Goal: Task Accomplishment & Management: Complete application form

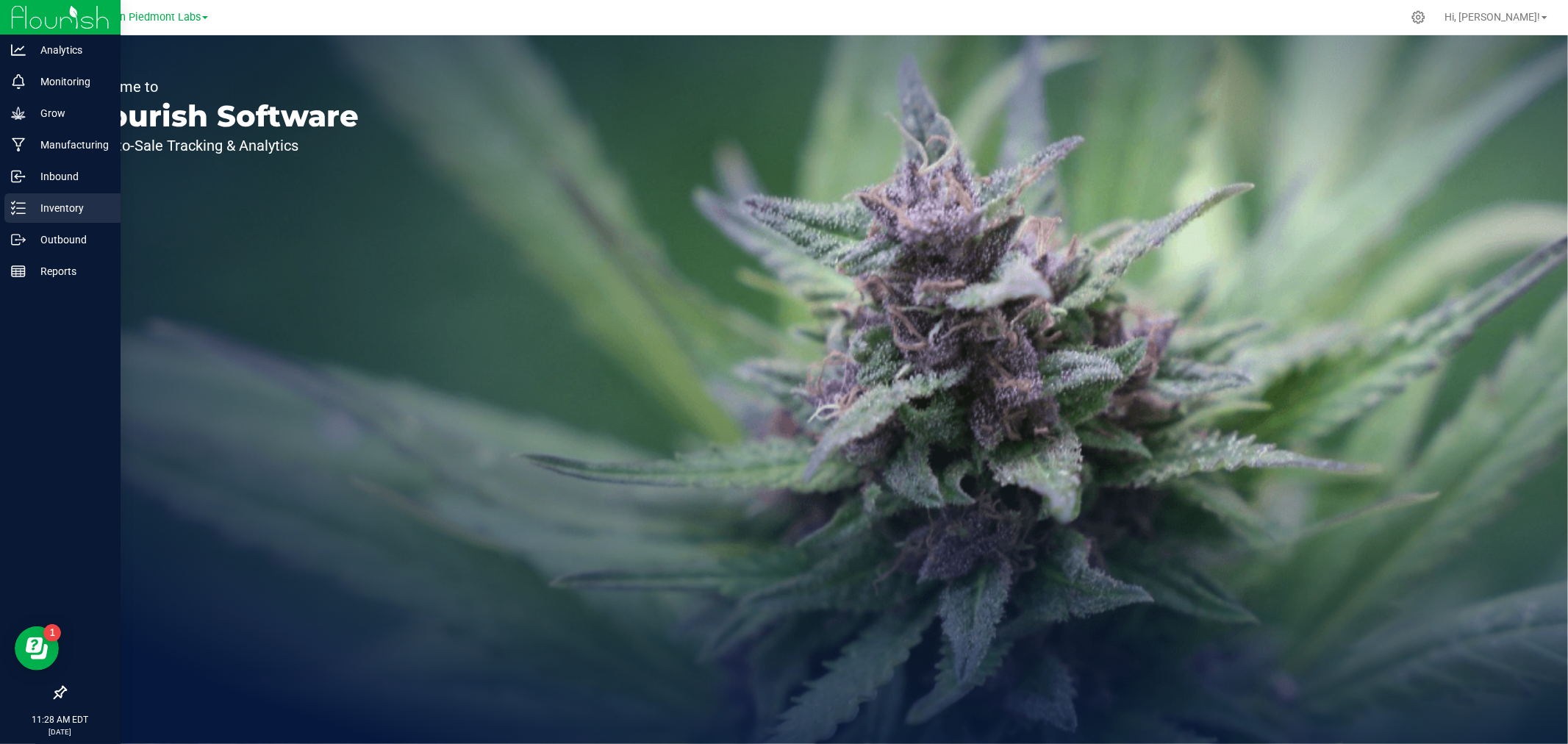
click at [34, 207] on p "Inventory" at bounding box center [69, 208] width 89 height 18
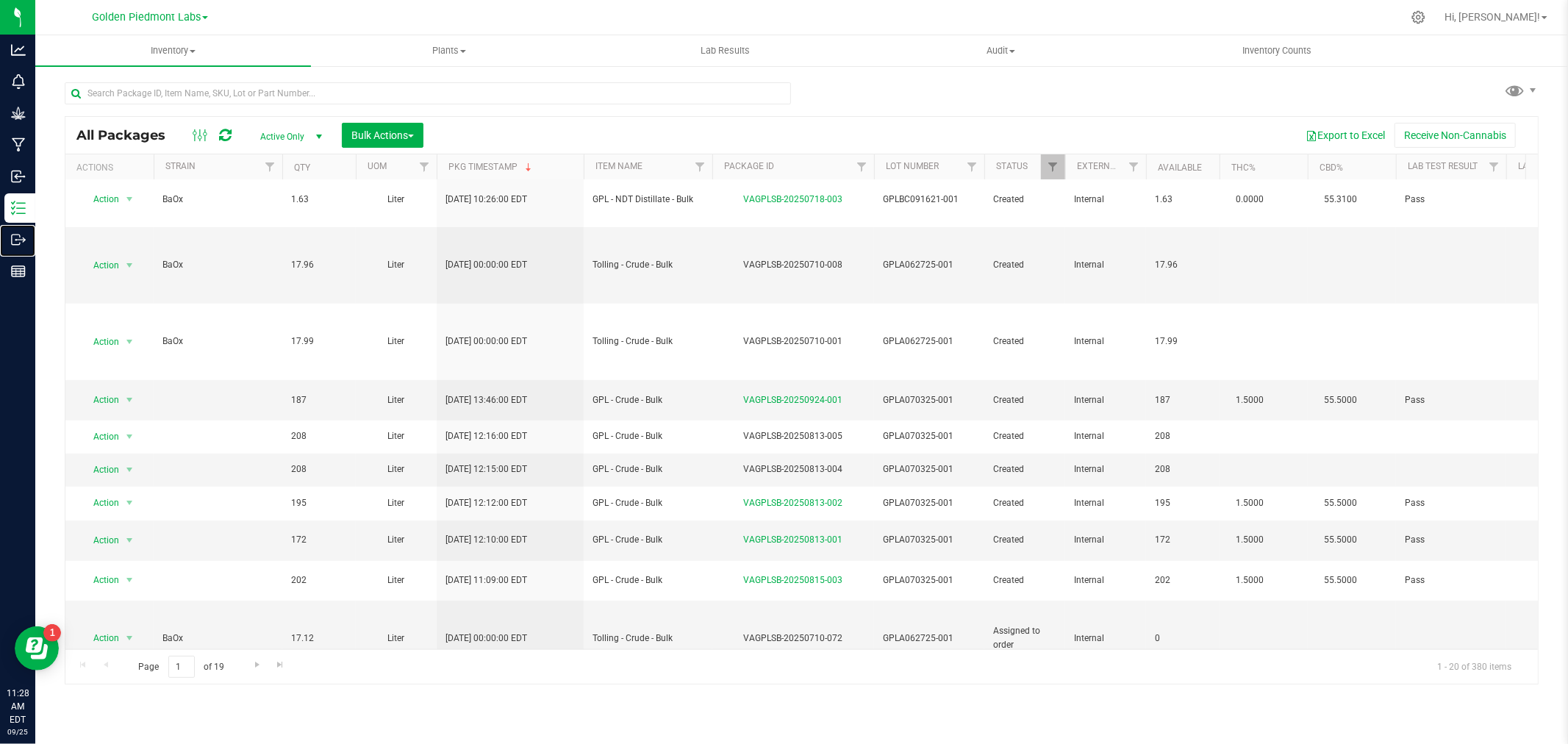
scroll to position [489, 0]
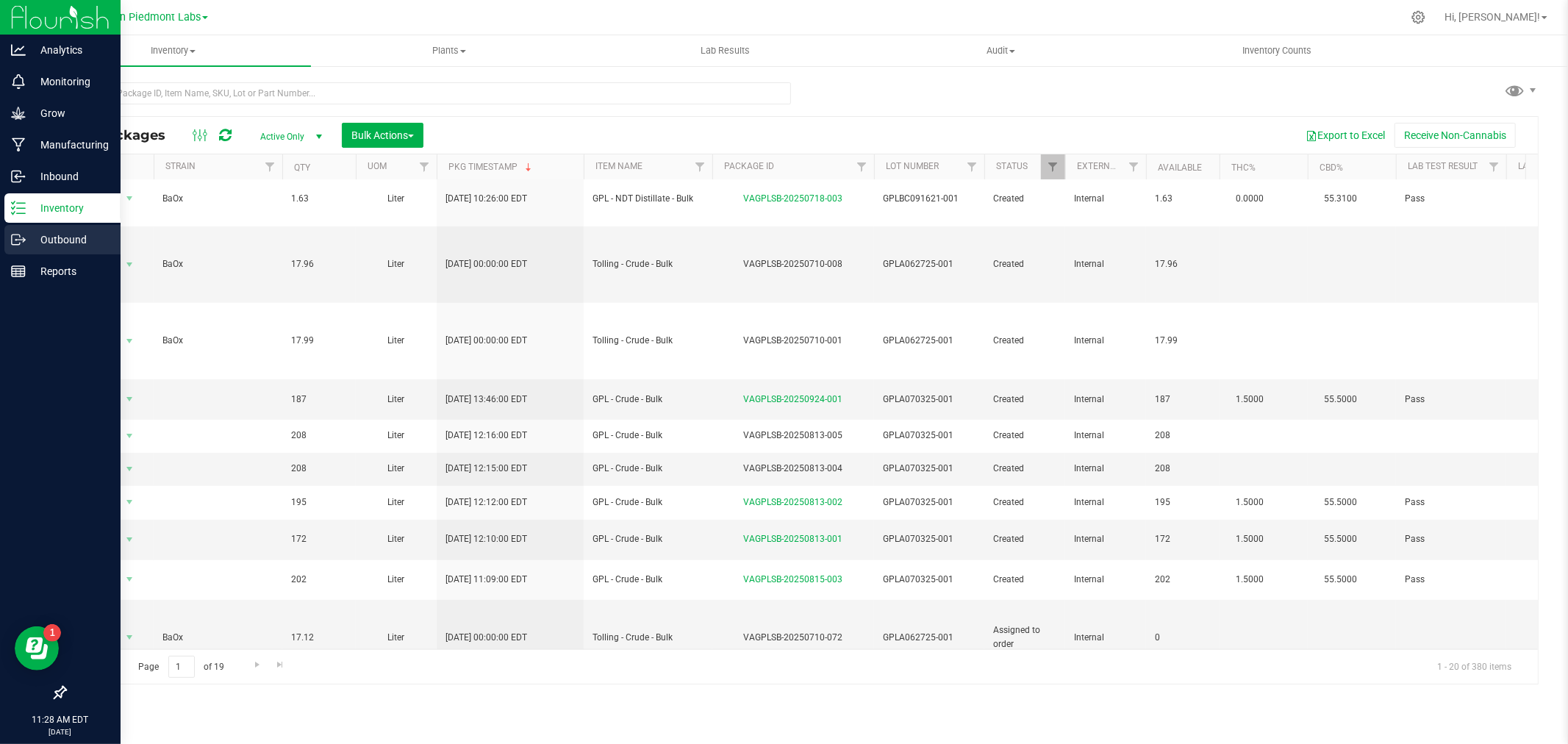
click at [67, 231] on p "Outbound" at bounding box center [69, 240] width 89 height 18
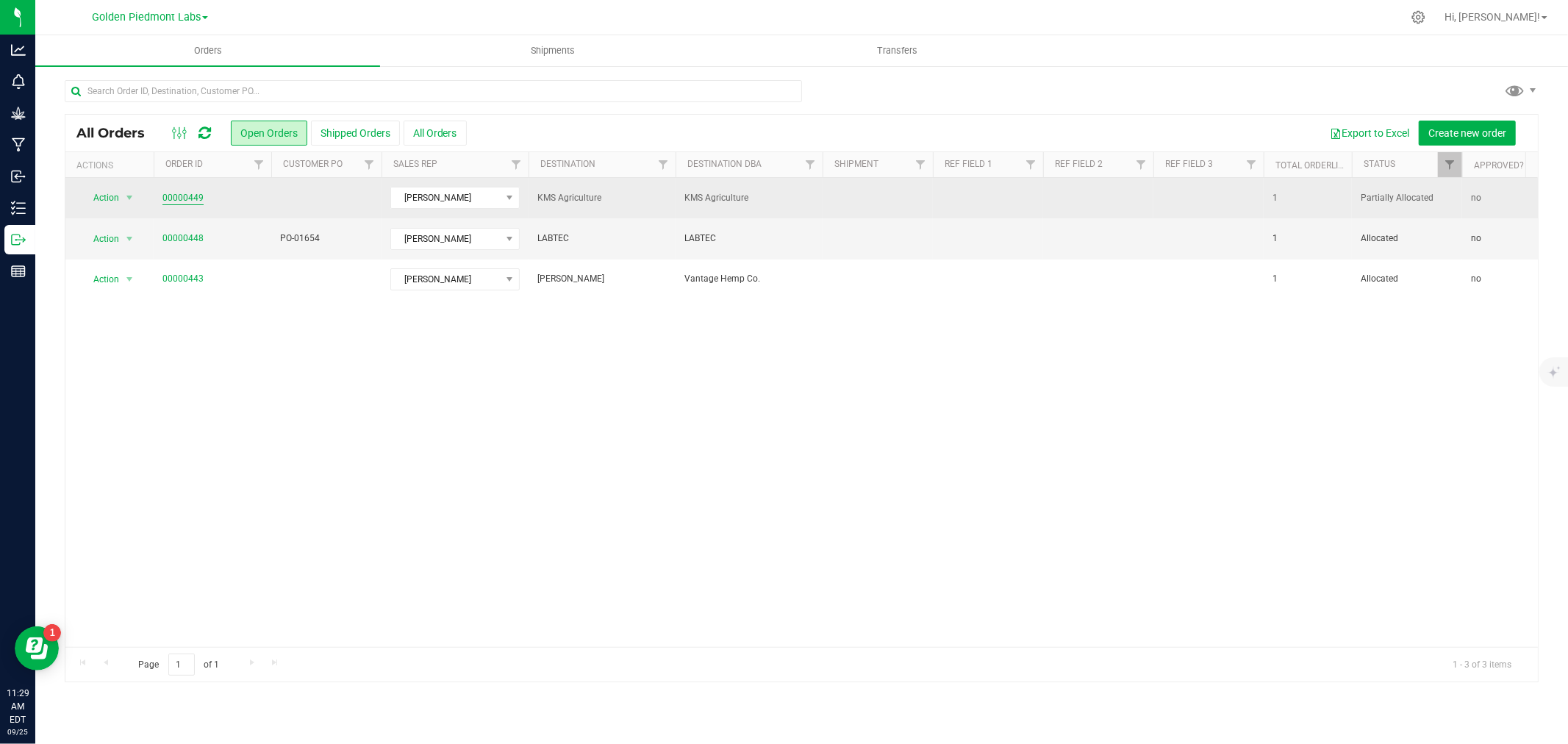
click at [175, 197] on link "00000449" at bounding box center [183, 198] width 41 height 14
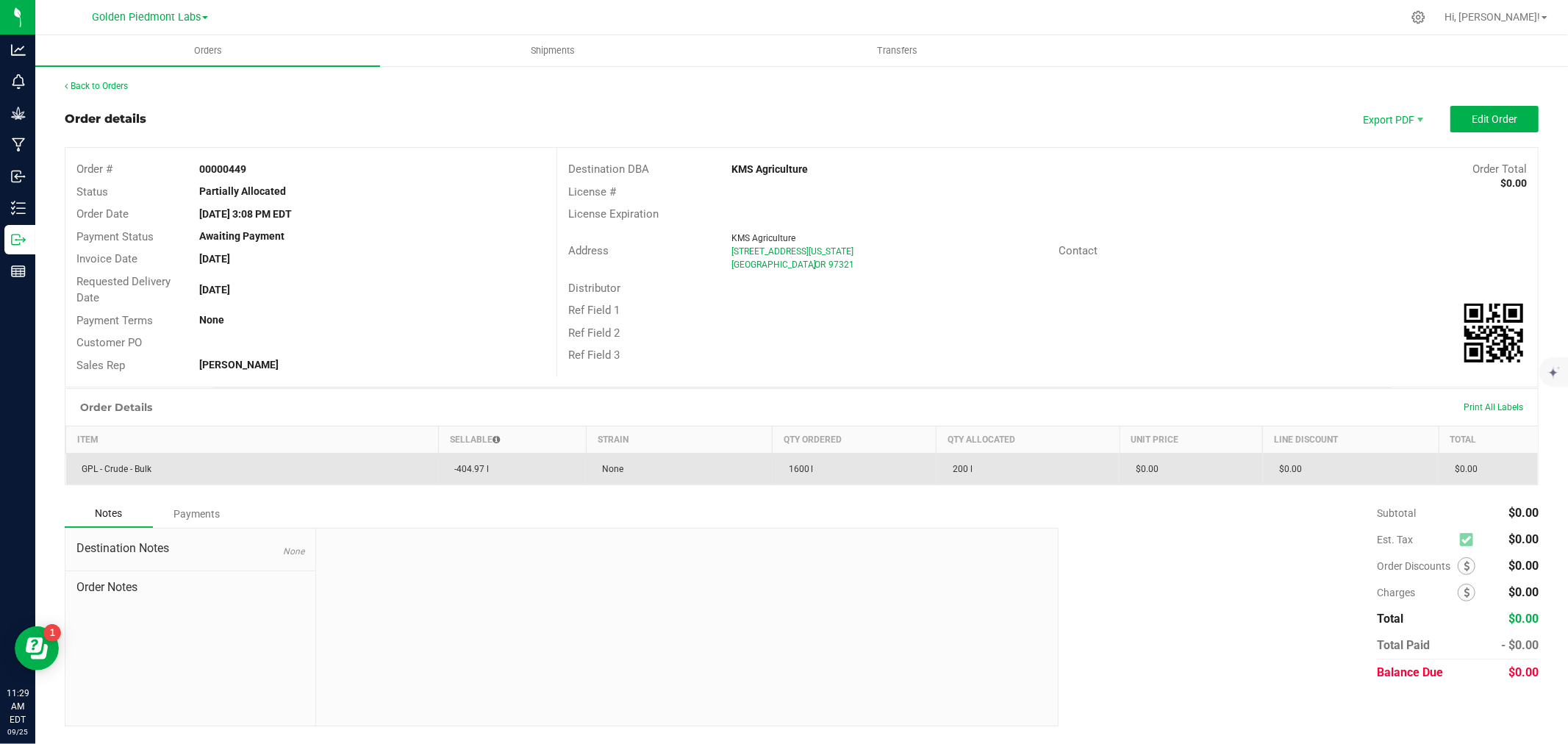
click at [218, 460] on td "GPL - Crude - Bulk" at bounding box center [252, 469] width 373 height 31
drag, startPoint x: 220, startPoint y: 468, endPoint x: 269, endPoint y: 483, distance: 51.2
click at [220, 469] on td "GPL - Crude - Bulk" at bounding box center [252, 469] width 373 height 31
click at [1458, 476] on td "$0.00" at bounding box center [1488, 469] width 100 height 31
drag, startPoint x: 1431, startPoint y: 465, endPoint x: 1442, endPoint y: 467, distance: 11.2
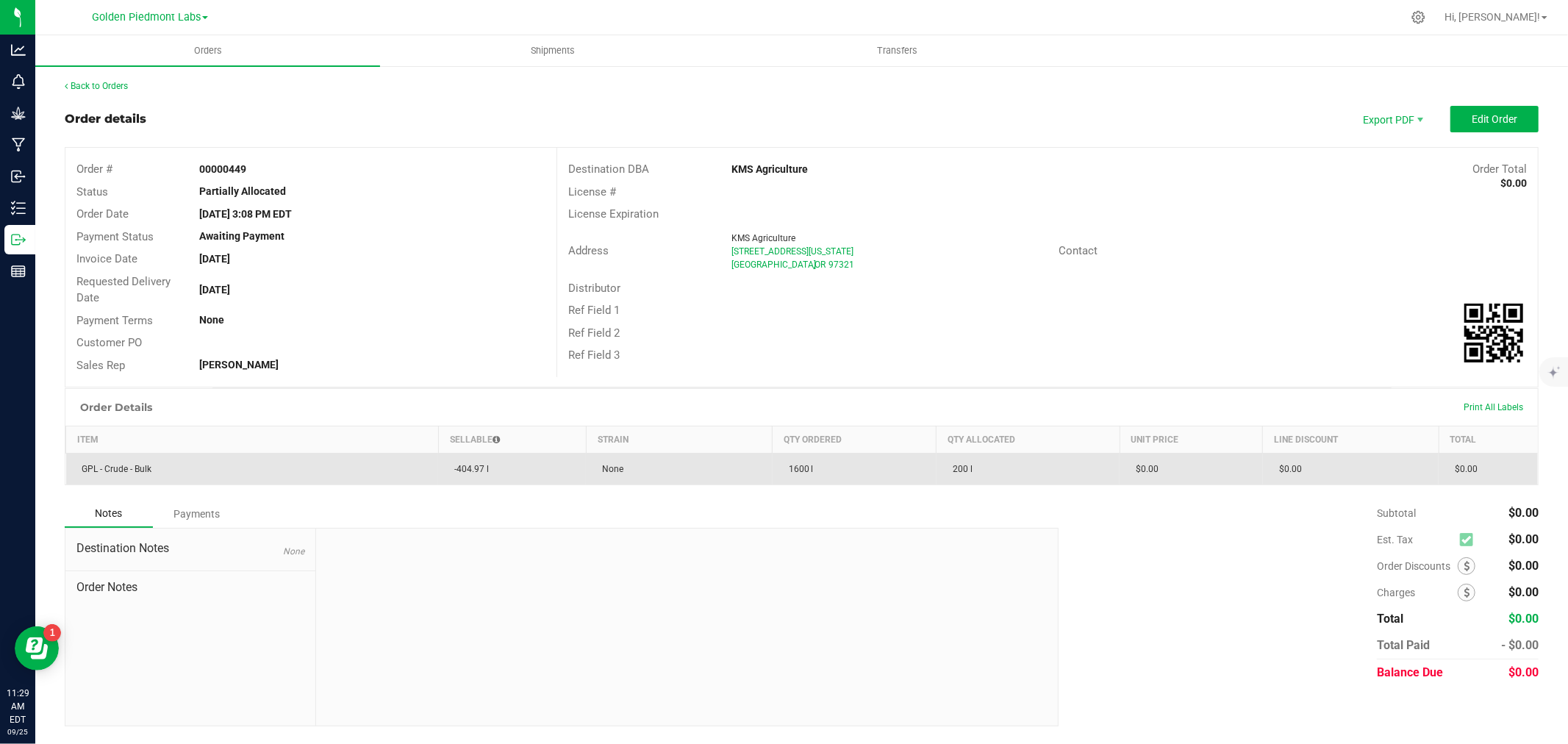
click at [1433, 465] on td "$0.00" at bounding box center [1350, 469] width 175 height 31
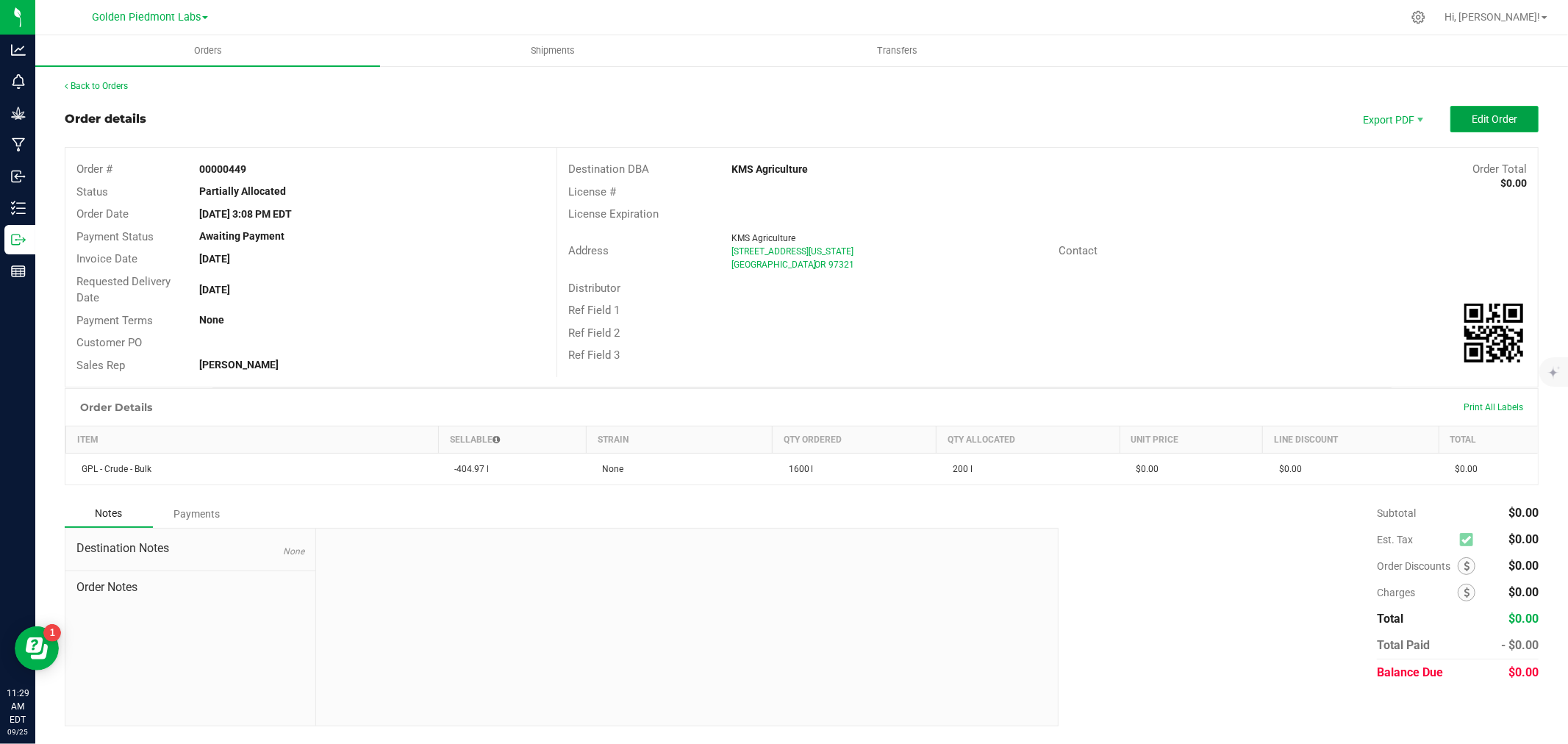
click at [1470, 117] on button "Edit Order" at bounding box center [1494, 118] width 89 height 26
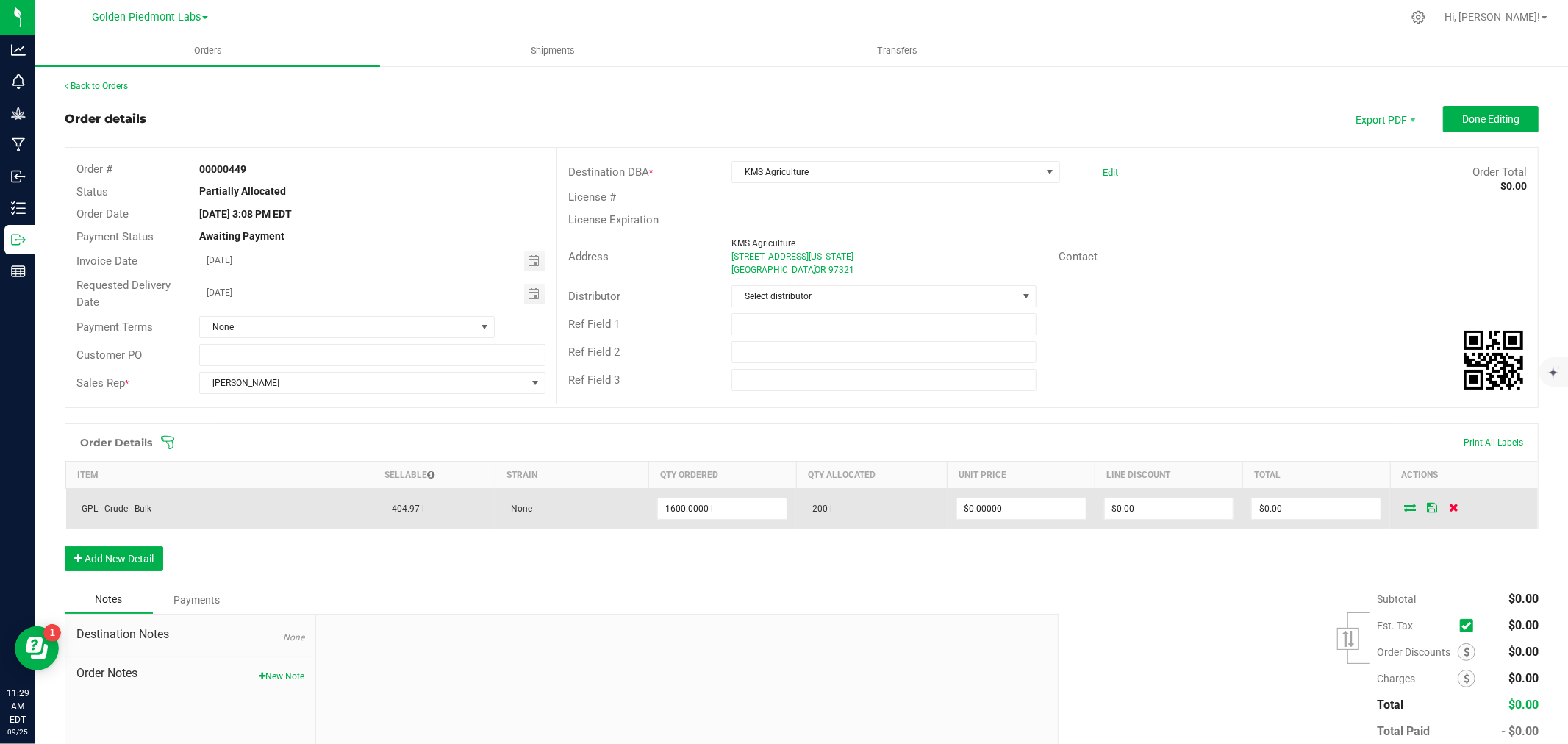
click at [1449, 509] on icon at bounding box center [1453, 507] width 9 height 8
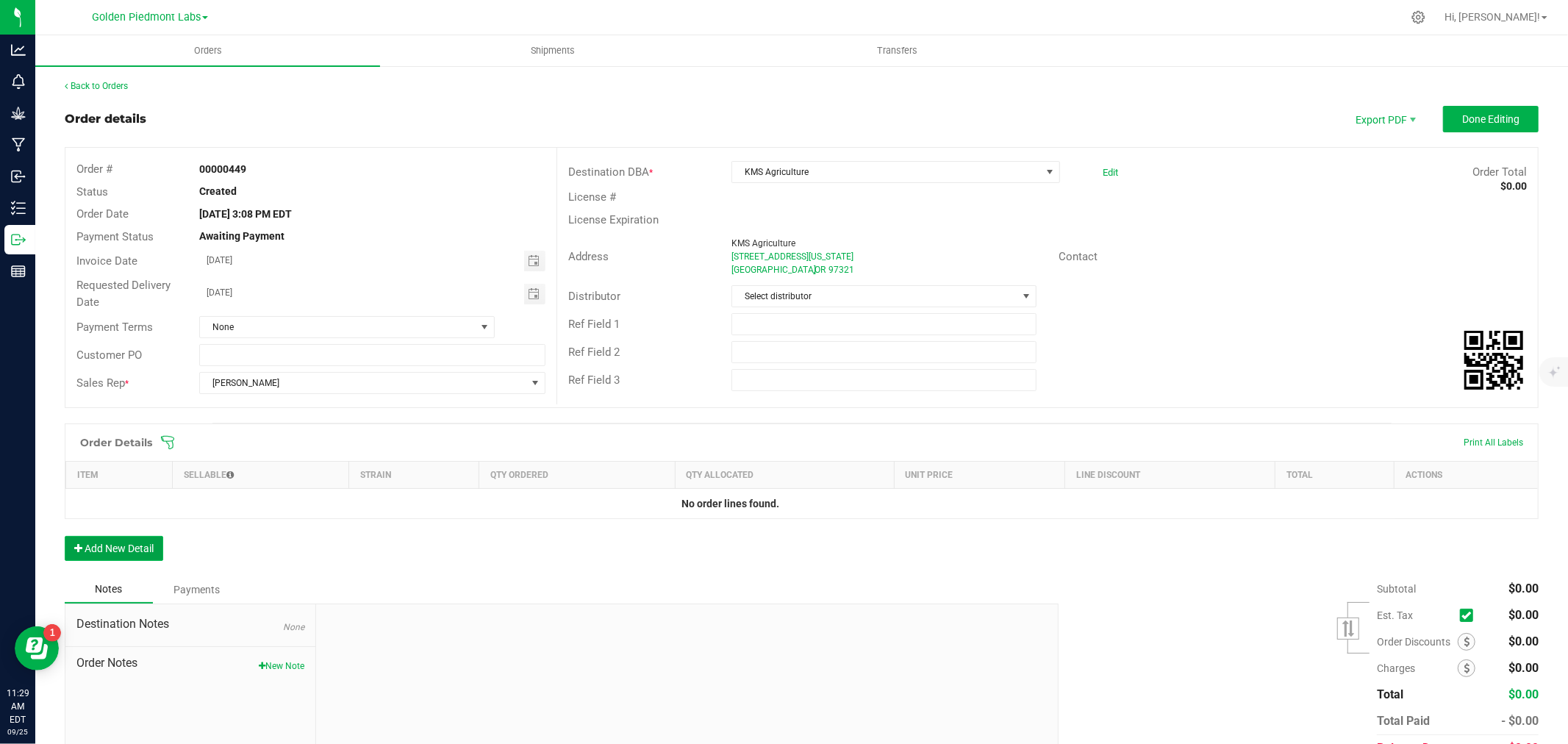
click at [132, 546] on button "Add New Detail" at bounding box center [114, 548] width 99 height 25
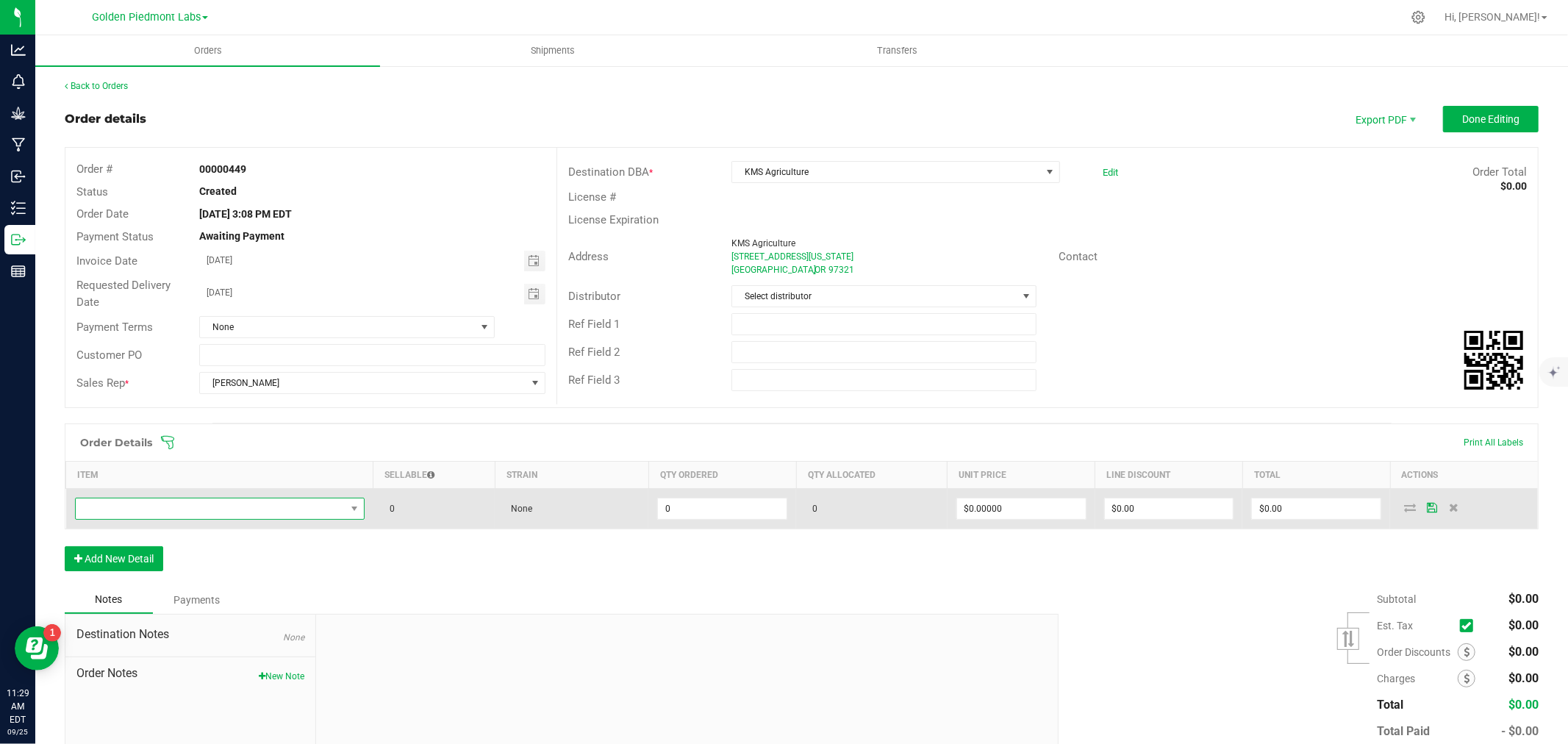
click at [117, 504] on span "NO DATA FOUND" at bounding box center [211, 509] width 270 height 20
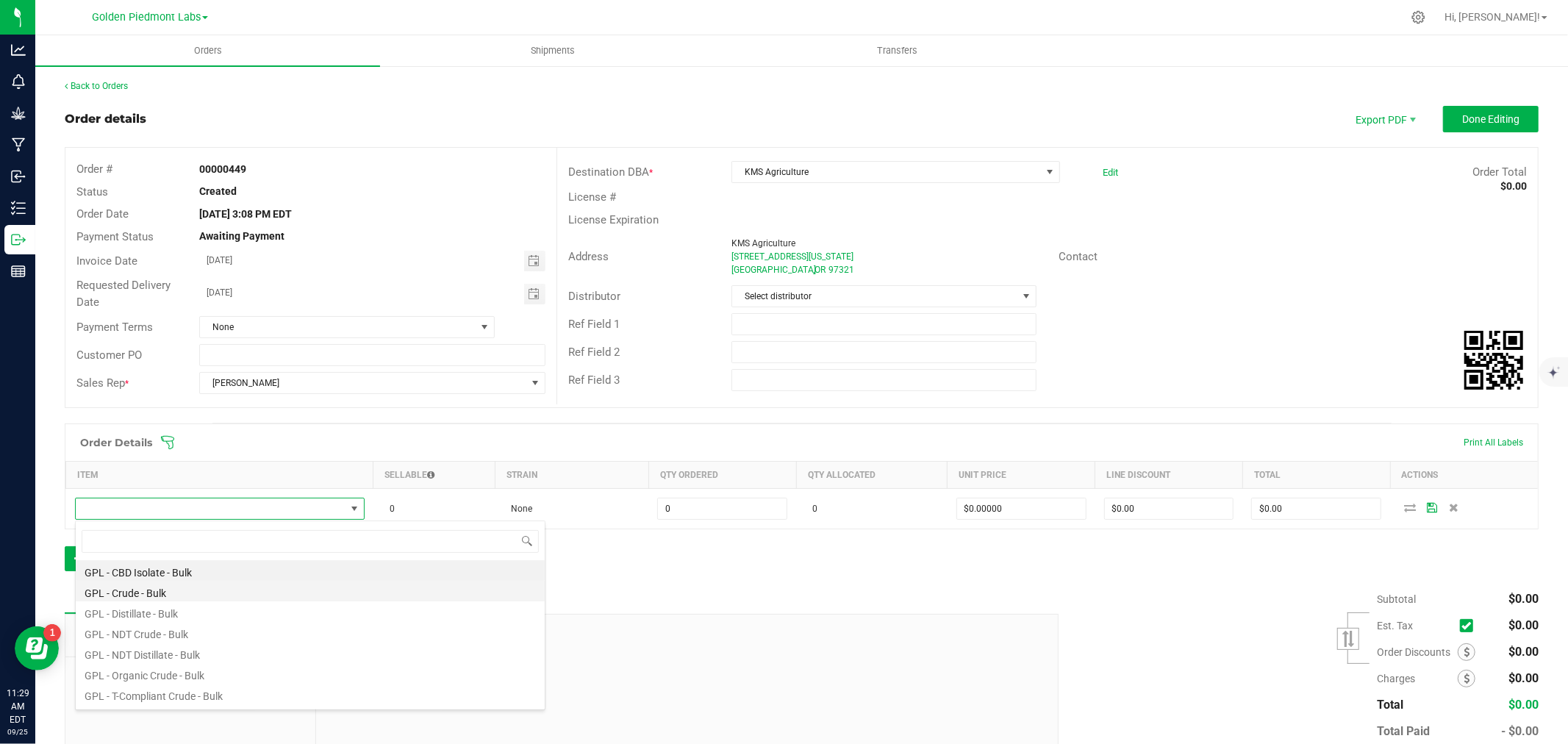
click at [112, 592] on li "GPL - Crude - Bulk" at bounding box center [310, 590] width 469 height 20
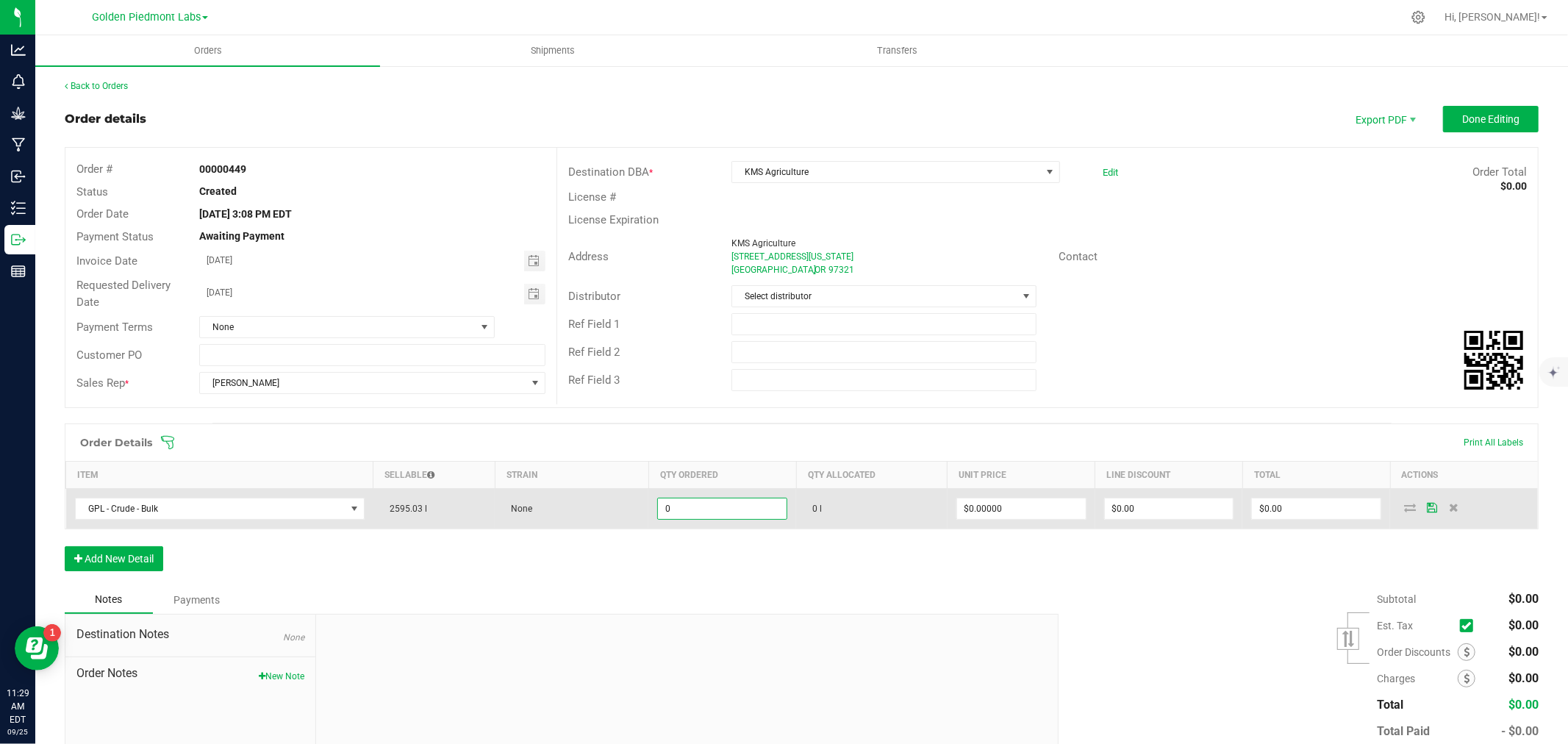
click at [708, 511] on input "0" at bounding box center [722, 509] width 128 height 20
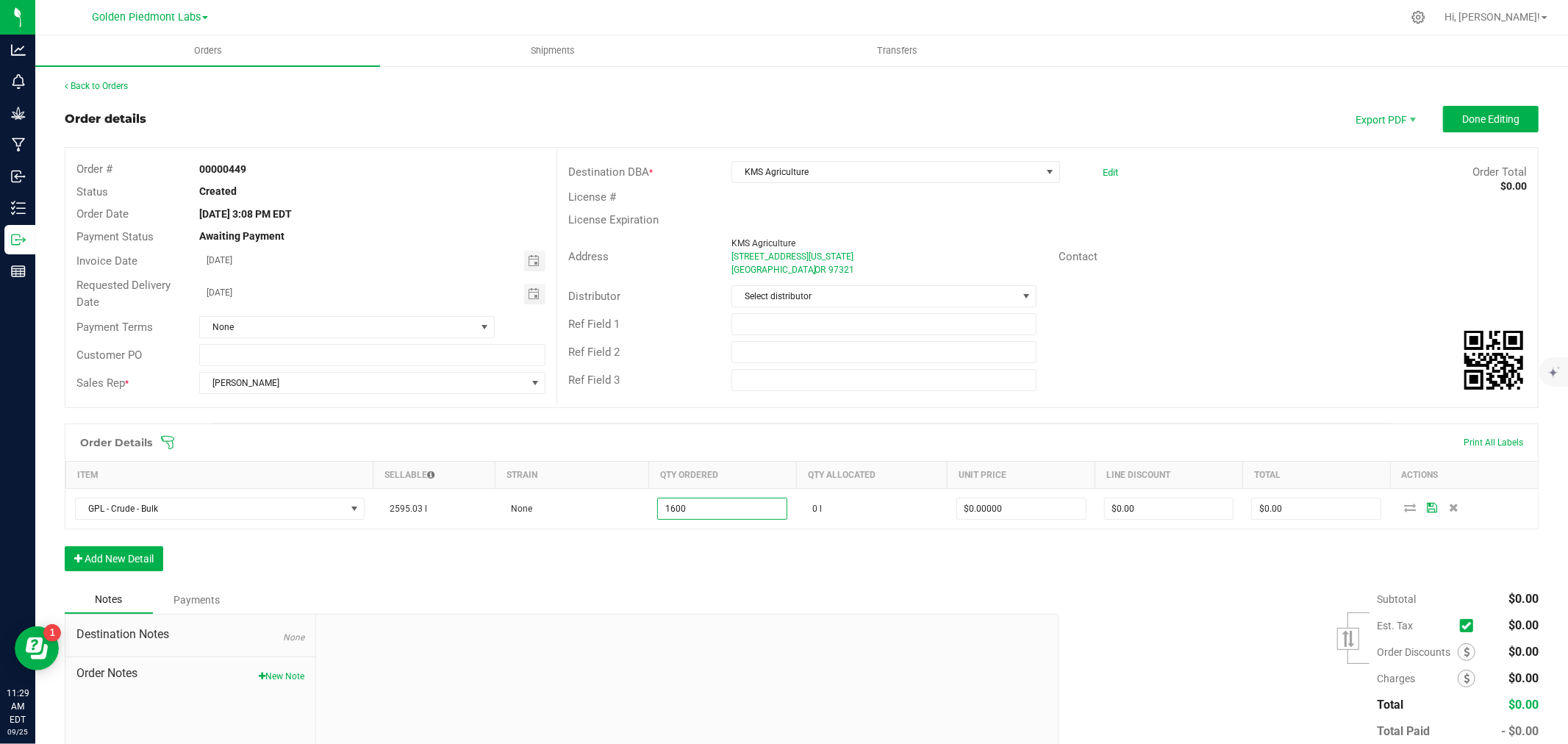
type input "1600.0000 l"
click at [1286, 570] on div "Order Details Print All Labels Item Sellable Strain Qty Ordered Qty Allocated U…" at bounding box center [801, 504] width 1474 height 163
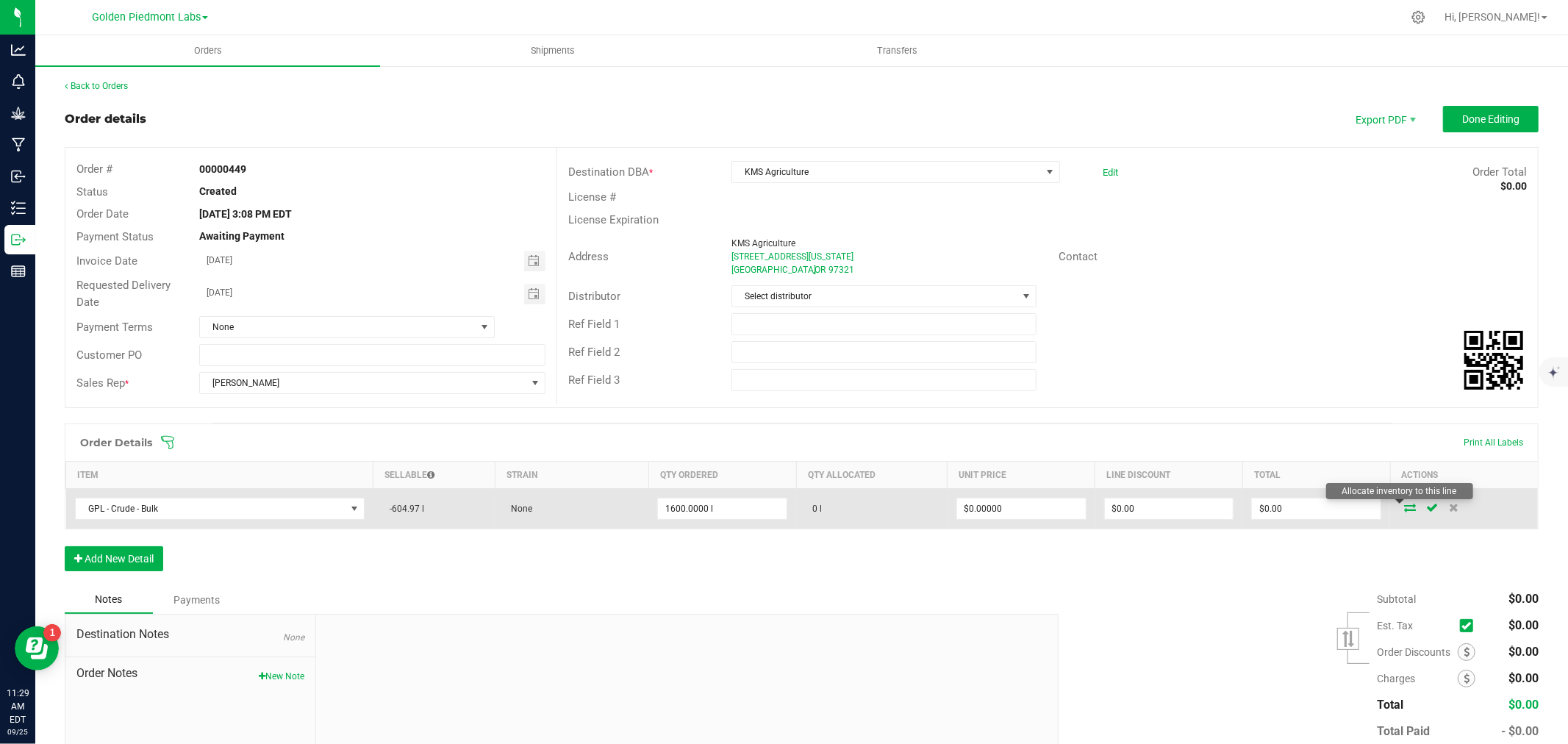
click at [1404, 509] on icon at bounding box center [1409, 507] width 12 height 8
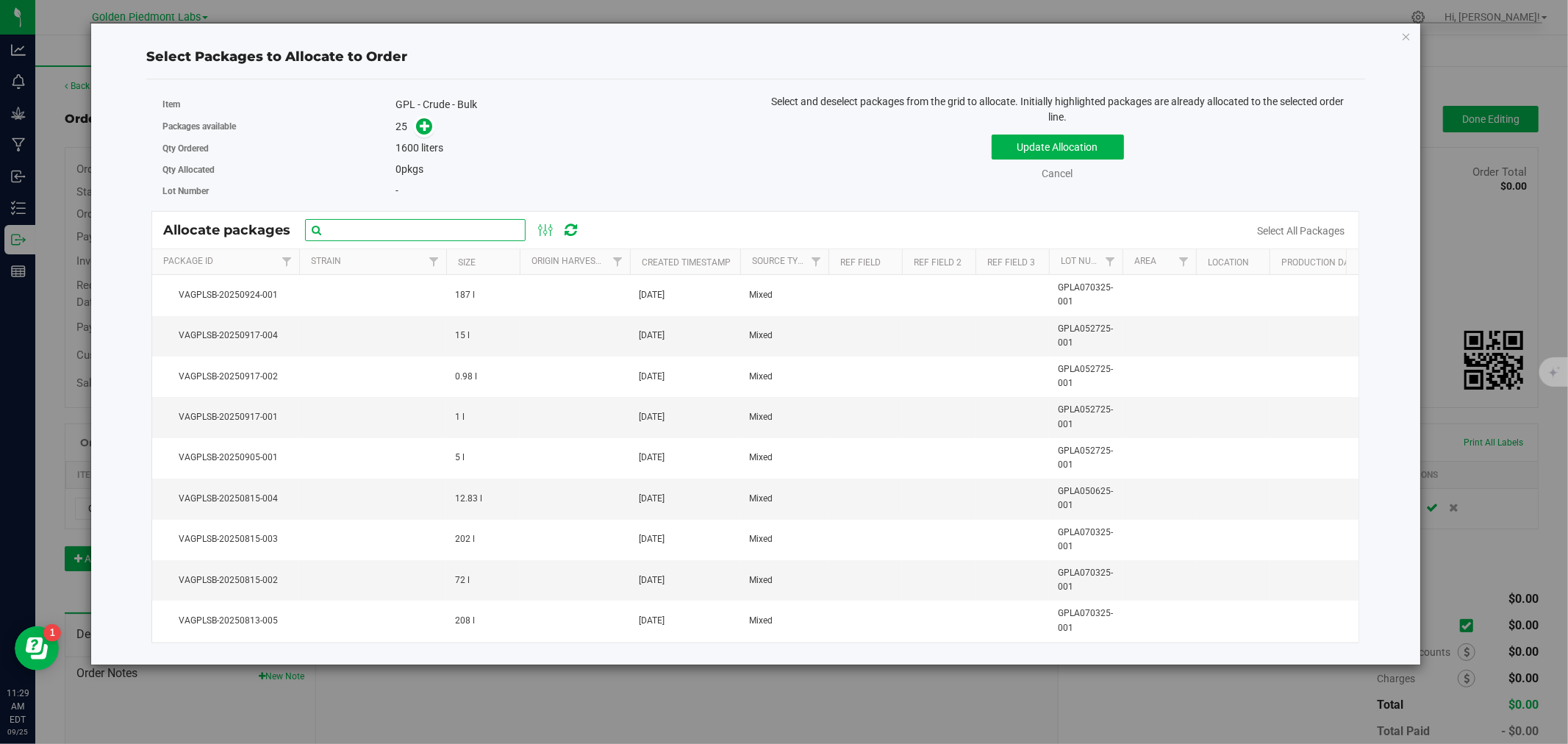
click at [363, 224] on input "text" at bounding box center [415, 230] width 220 height 22
type input "gpla070325"
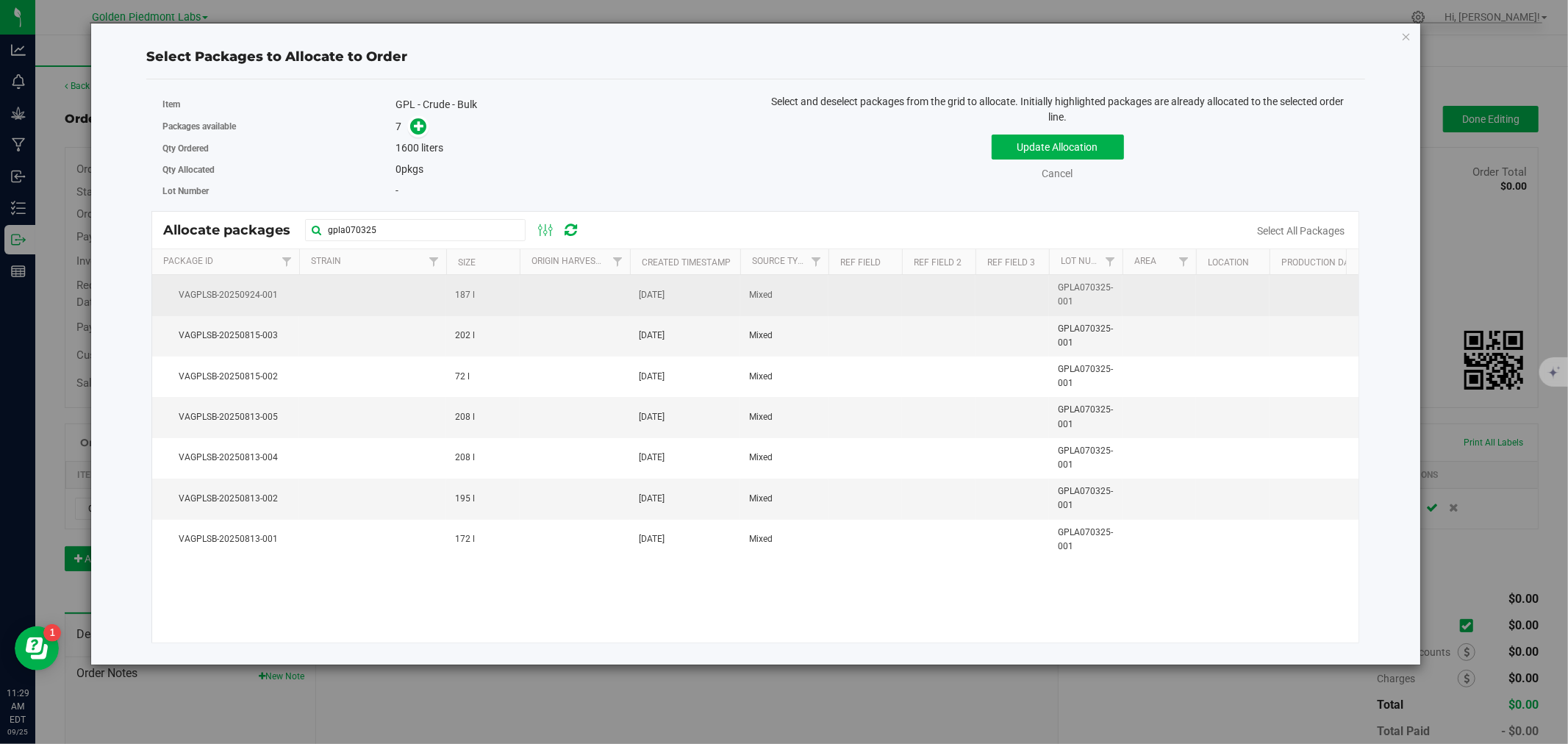
click at [261, 293] on span "VAGPLSB-20250924-001" at bounding box center [225, 295] width 129 height 14
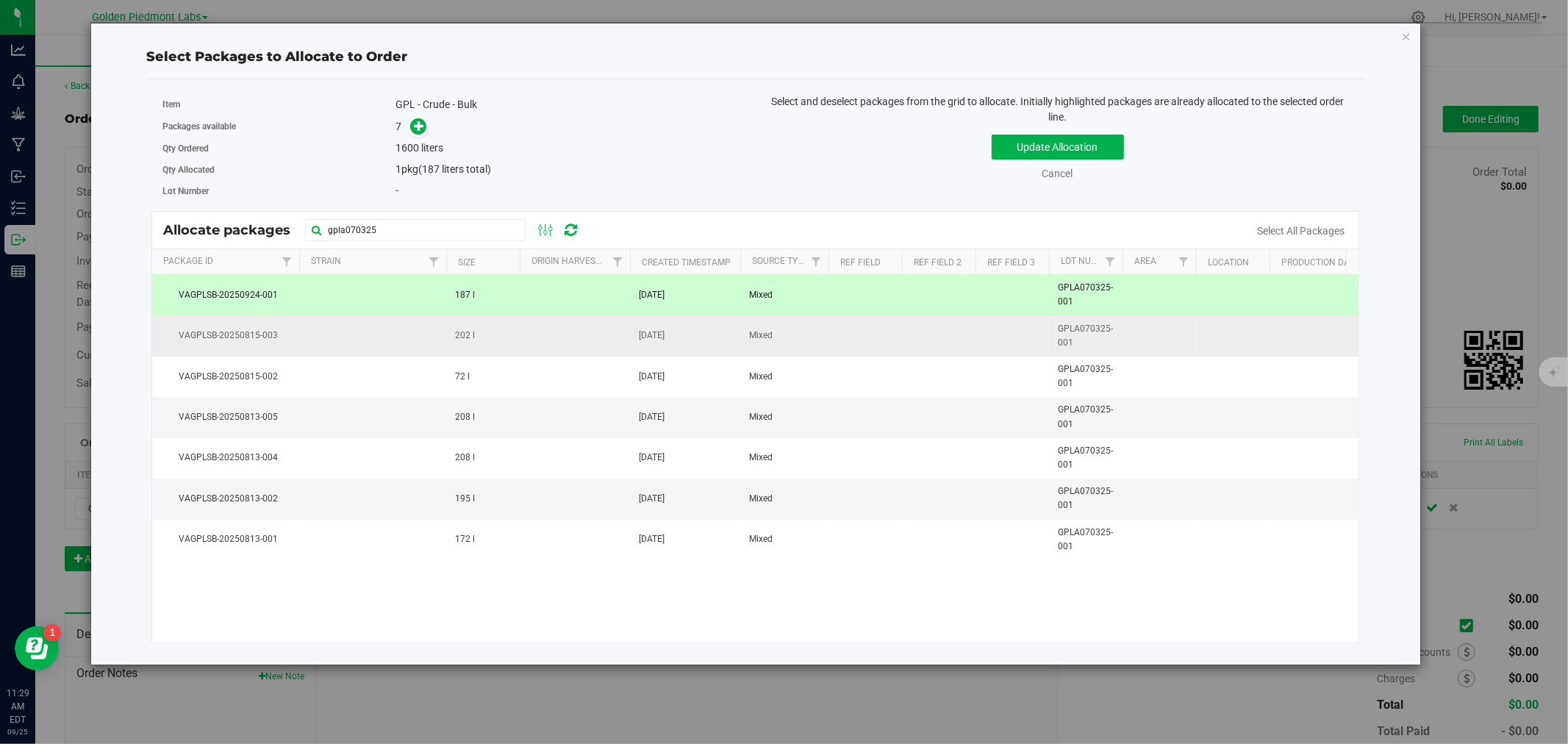
click at [266, 338] on span "VAGPLSB-20250815-003" at bounding box center [225, 335] width 129 height 14
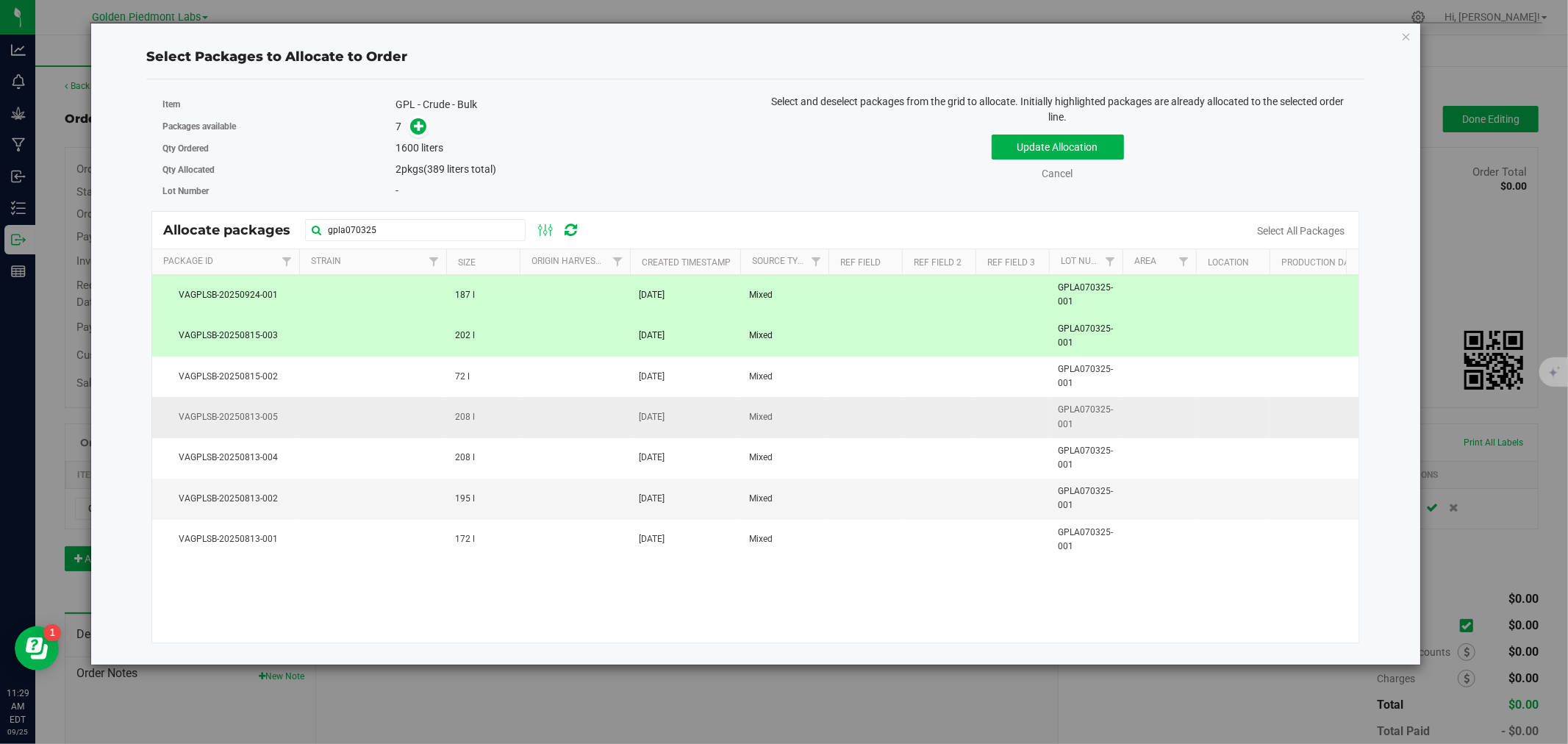
click at [252, 414] on span "VAGPLSB-20250813-005" at bounding box center [225, 417] width 129 height 14
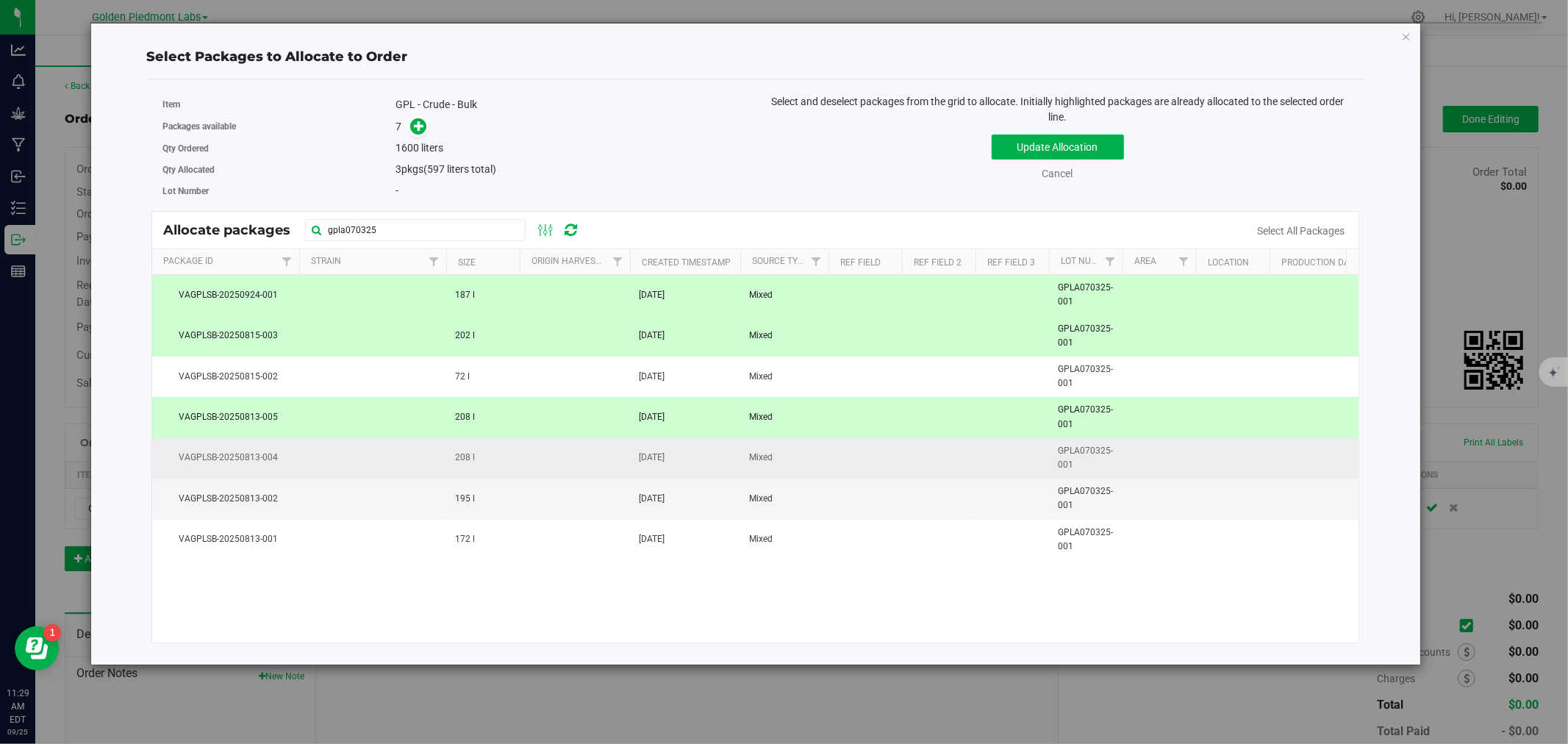
click at [261, 456] on span "VAGPLSB-20250813-004" at bounding box center [225, 457] width 129 height 14
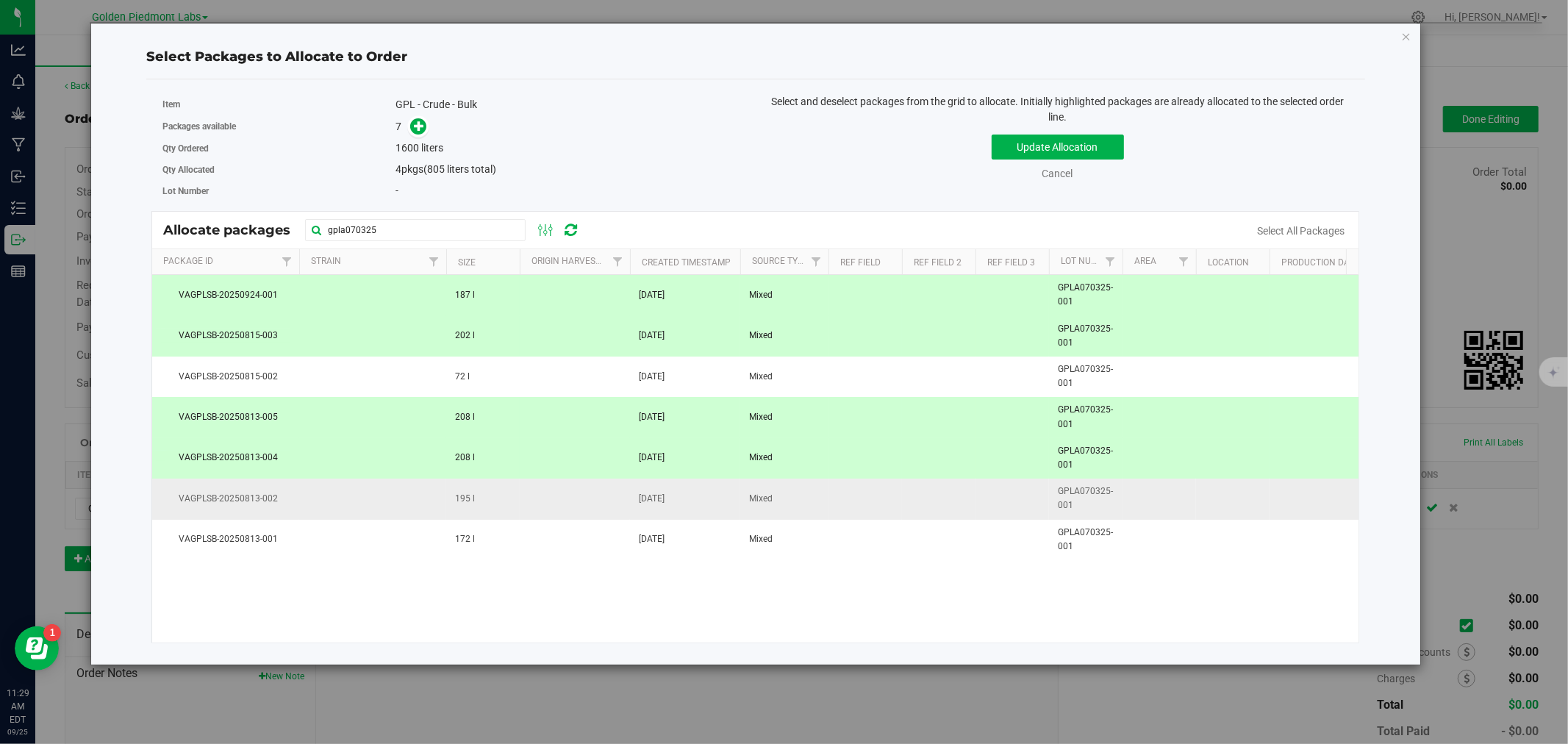
click at [258, 488] on td "VAGPLSB-20250813-002" at bounding box center [225, 499] width 147 height 40
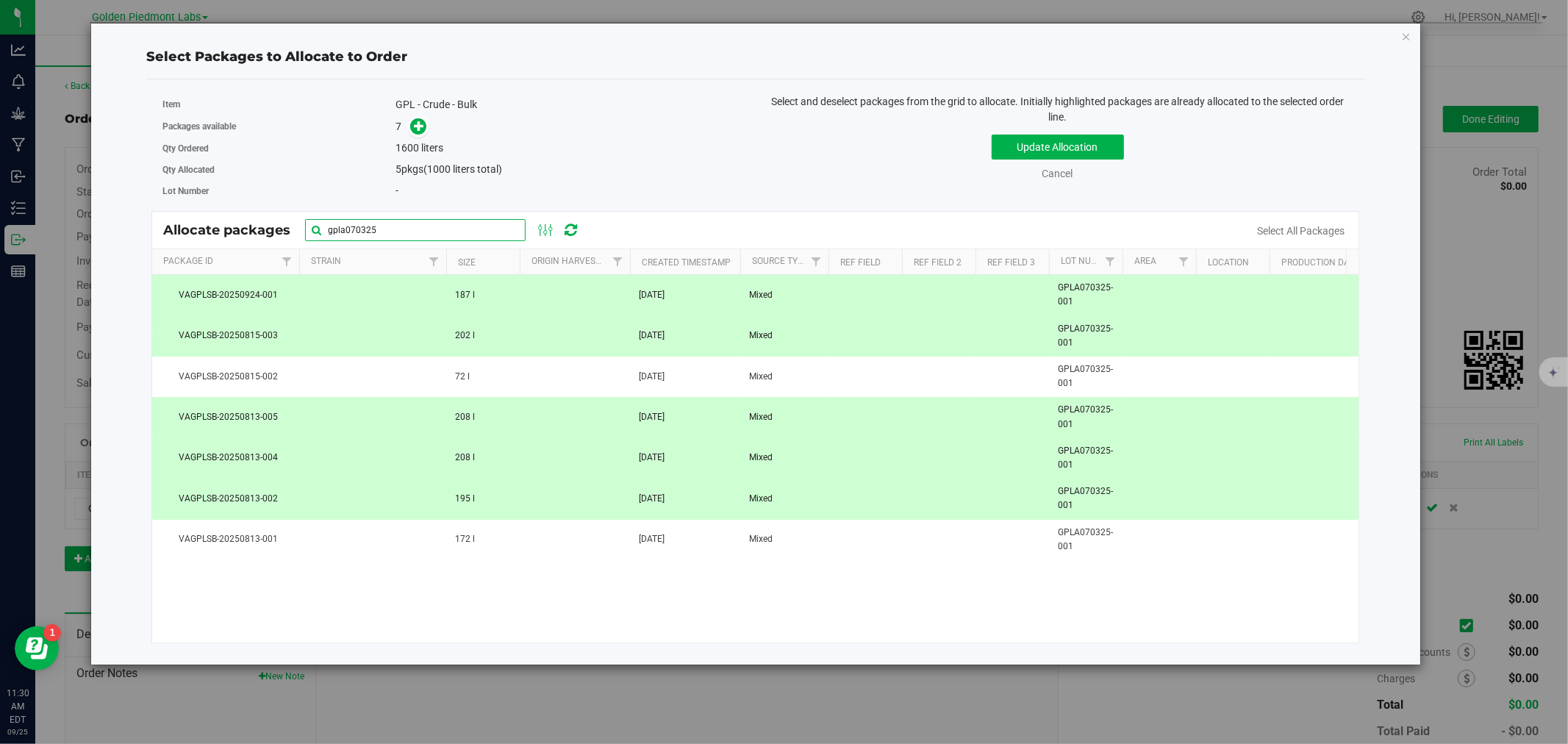
click at [413, 231] on input "gpla070325" at bounding box center [415, 230] width 220 height 22
drag, startPoint x: 407, startPoint y: 231, endPoint x: 314, endPoint y: 222, distance: 93.4
click at [314, 222] on input "gpla070325" at bounding box center [415, 230] width 220 height 22
click at [410, 222] on input "text" at bounding box center [415, 230] width 220 height 22
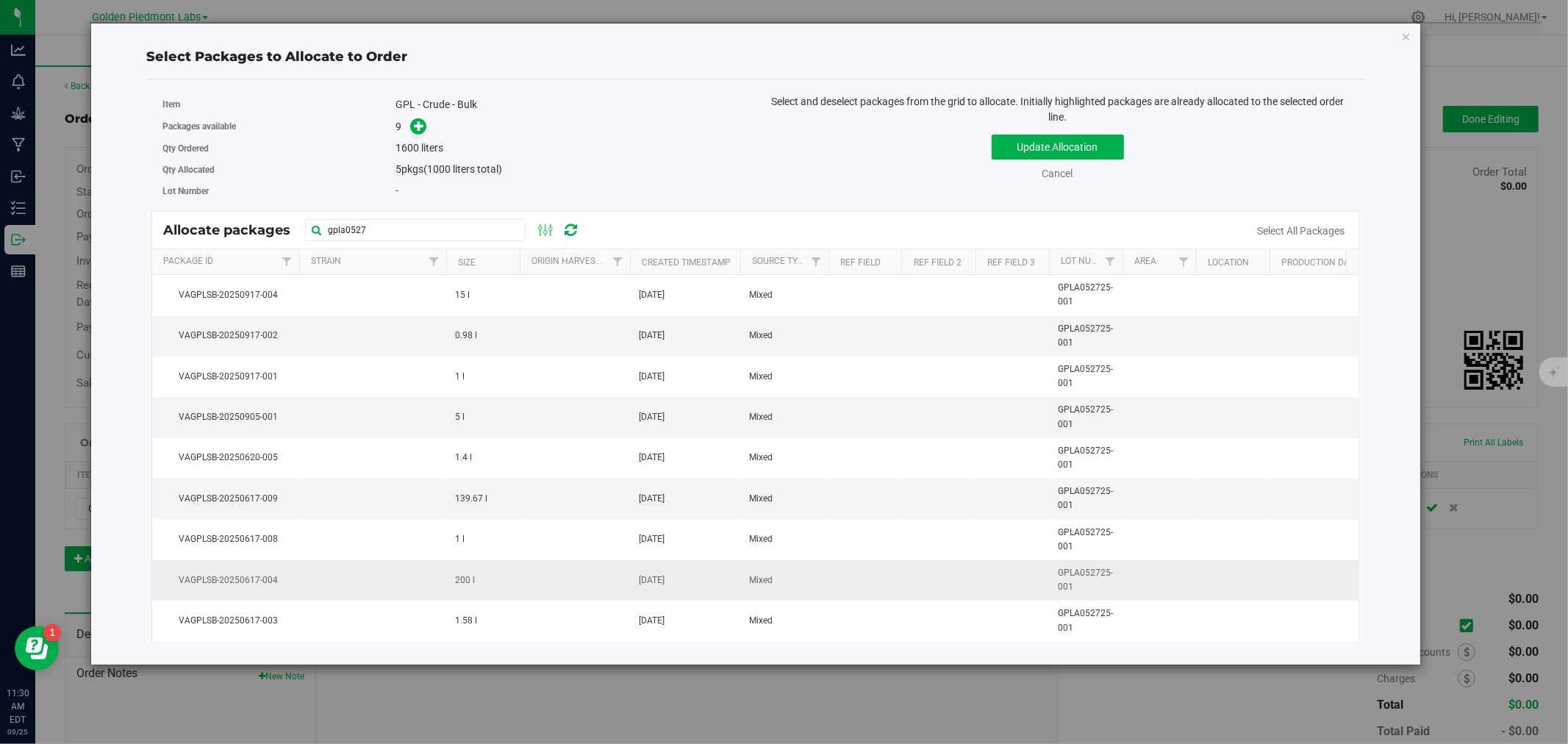
click at [431, 585] on td at bounding box center [373, 580] width 147 height 40
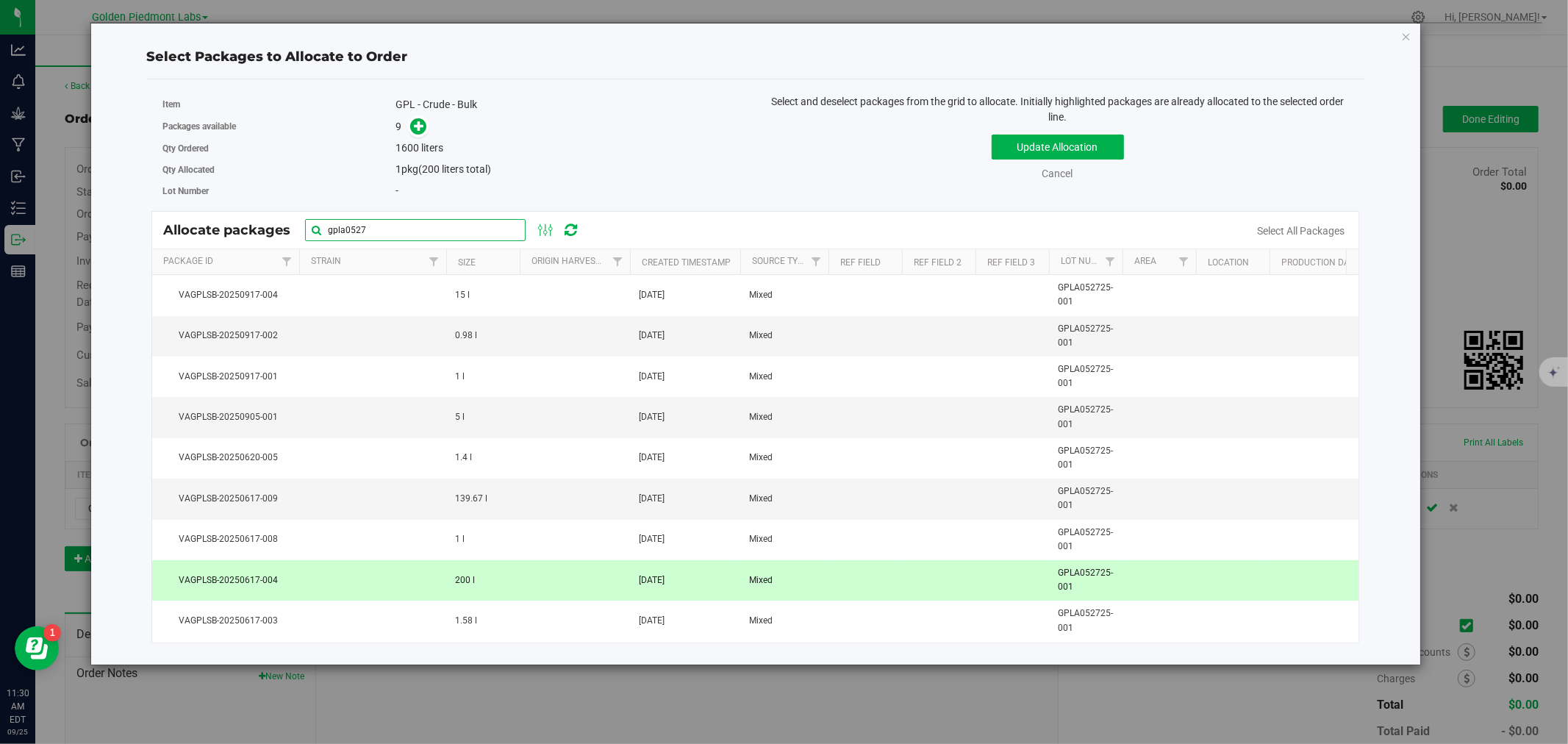
click at [382, 232] on input "gpla0527" at bounding box center [415, 230] width 220 height 22
type input "gpla0529"
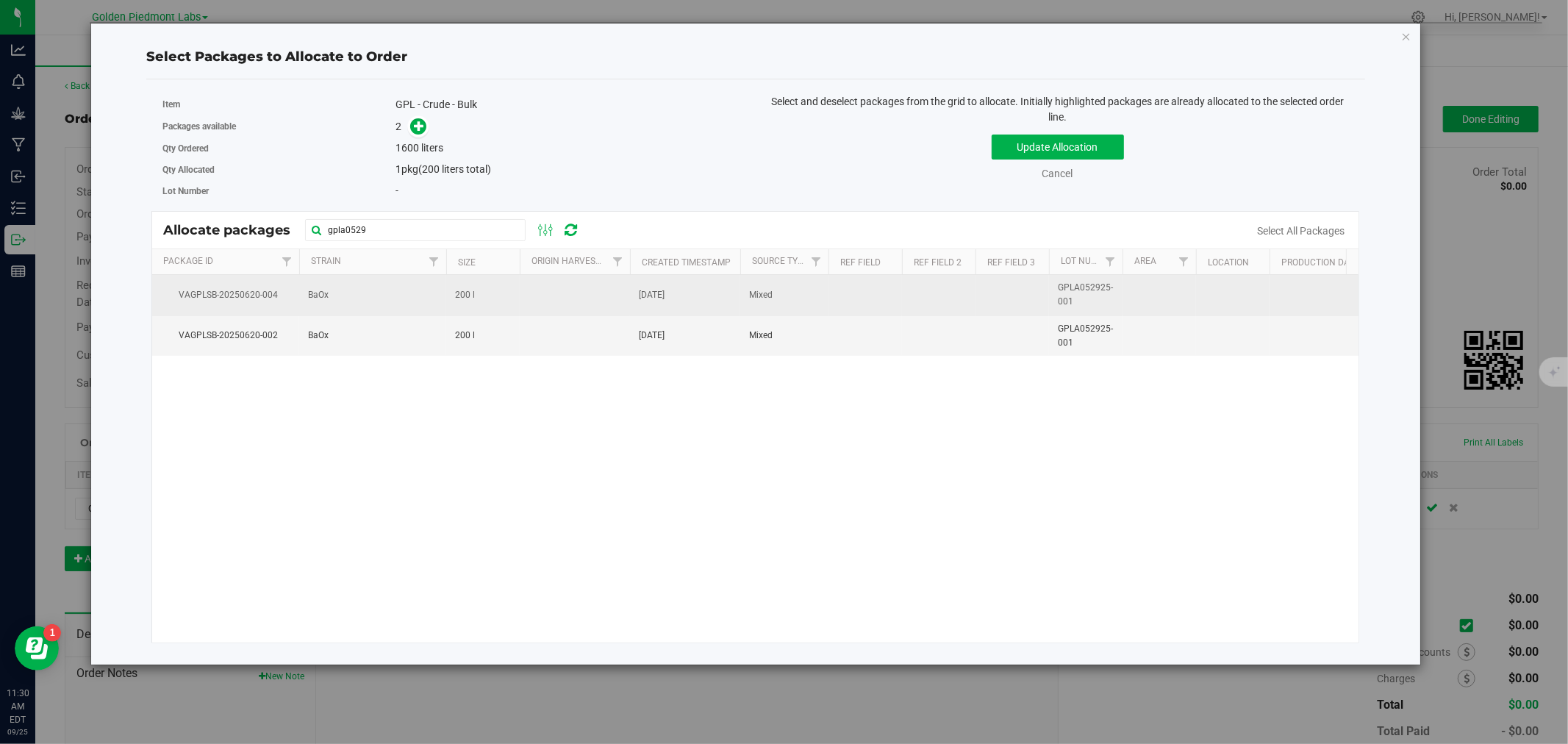
click at [323, 291] on span "BaOx" at bounding box center [318, 295] width 20 height 14
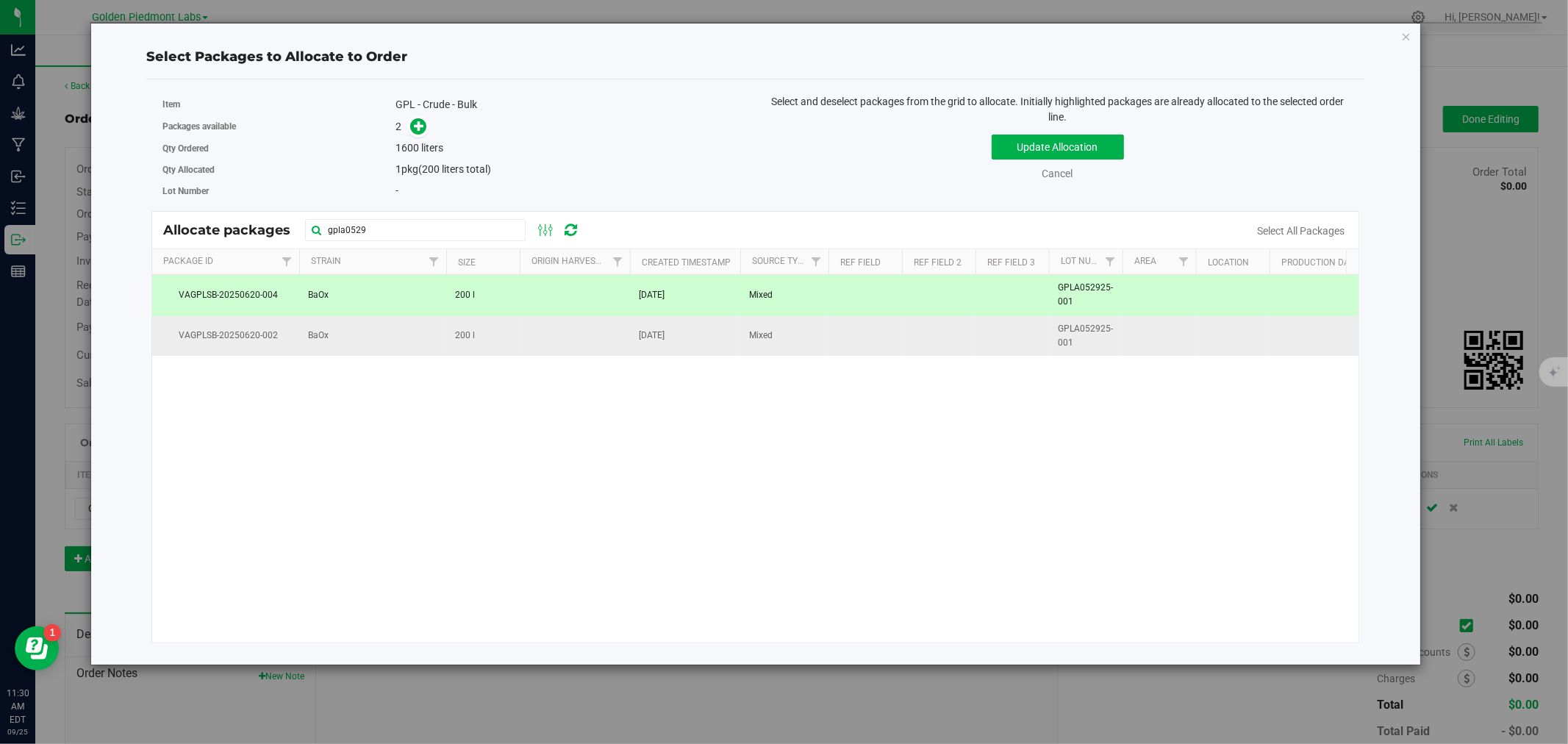
click at [300, 344] on td "BaOx" at bounding box center [373, 336] width 147 height 40
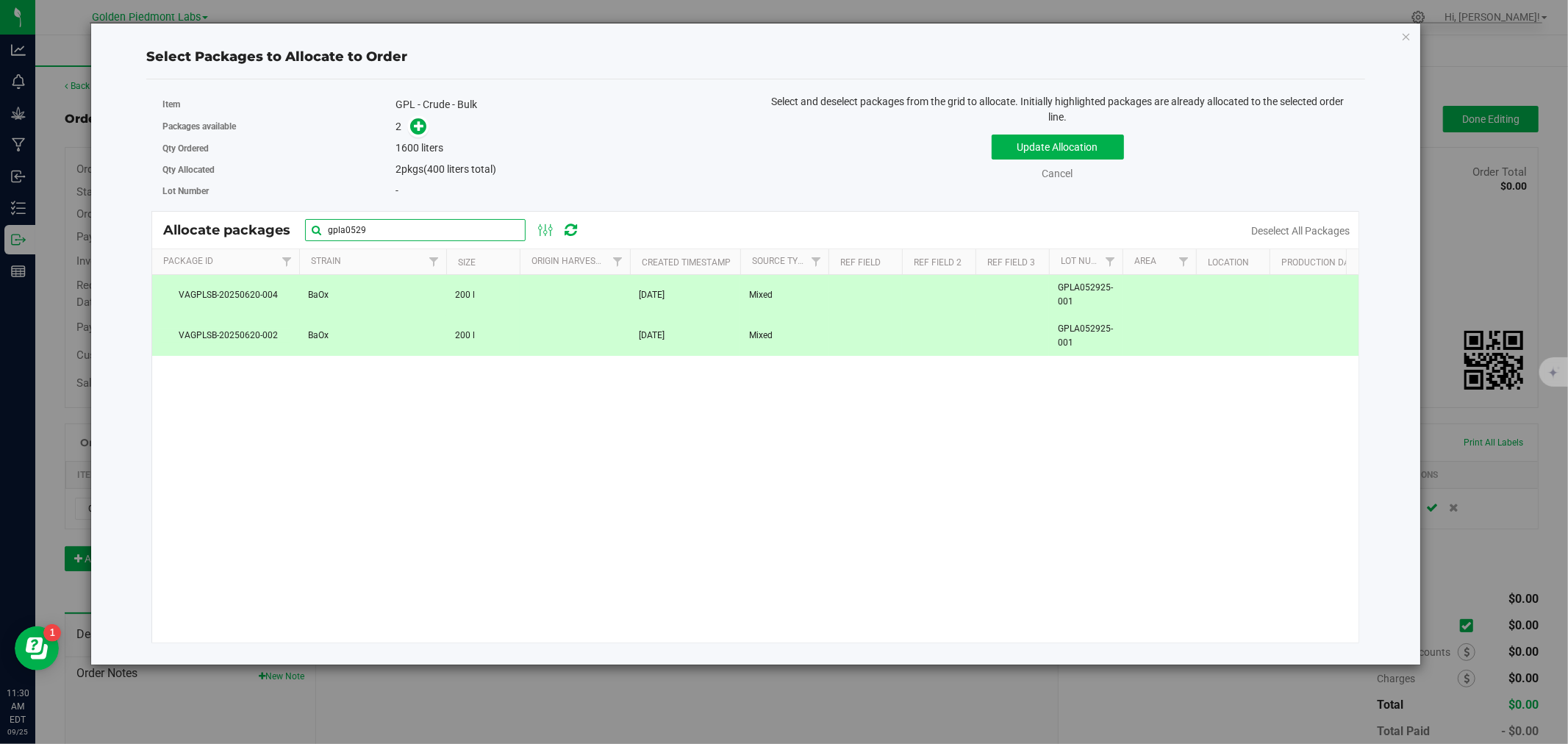
click at [397, 230] on input "gpla0529" at bounding box center [415, 230] width 220 height 22
drag, startPoint x: 397, startPoint y: 230, endPoint x: 283, endPoint y: 204, distance: 116.9
click at [283, 204] on div "Item GPL - Crude - Bulk Packages available 2 Qty Ordered 1600 liters Qty Alloca…" at bounding box center [755, 369] width 1219 height 555
click at [334, 496] on div "VAGPLSB-20250620-004 BaOx 200 l [DATE] Mixed GPLA052925-001 $0.00 $0.00 VAGPLSB…" at bounding box center [755, 459] width 1206 height 368
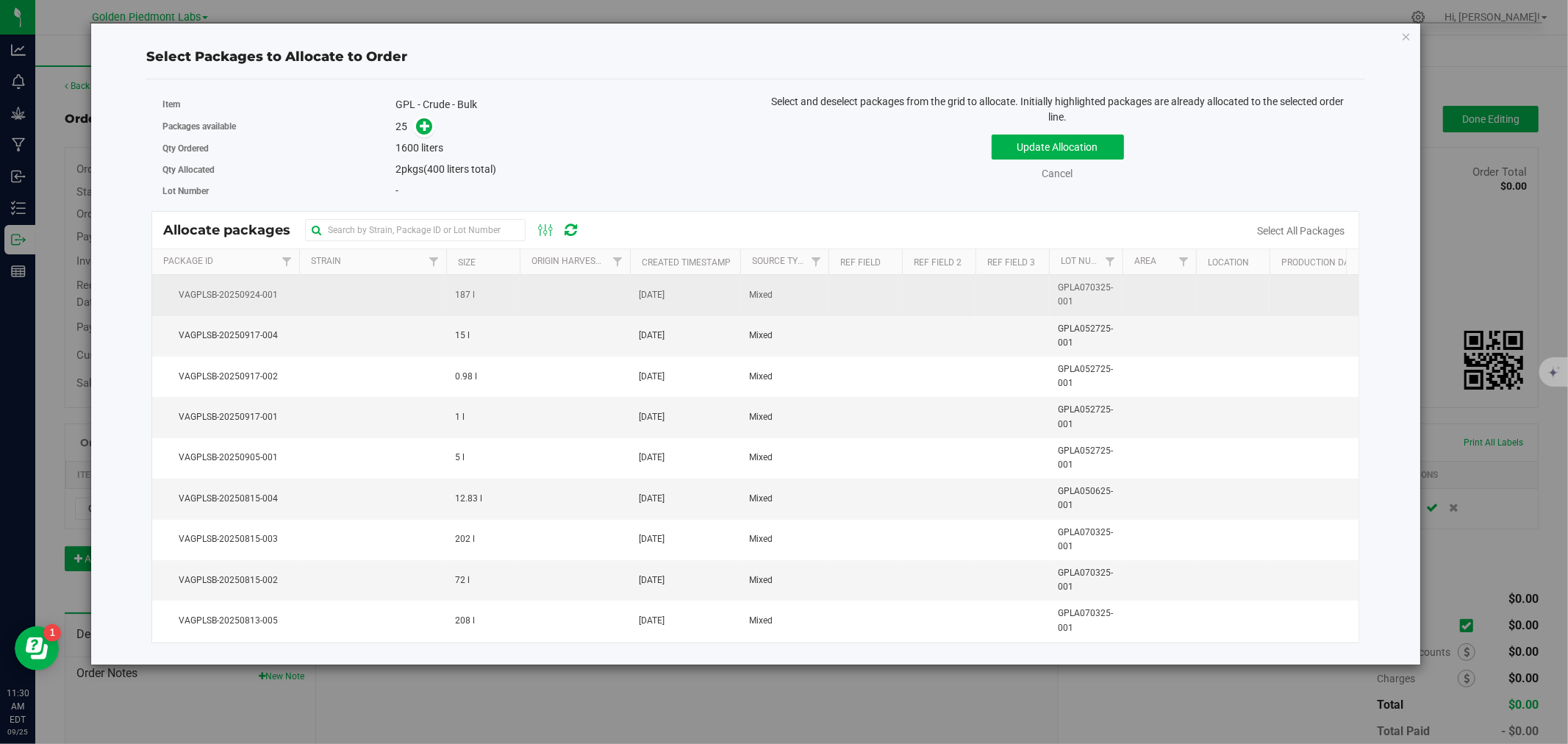
click at [449, 305] on td "187 l" at bounding box center [482, 295] width 73 height 40
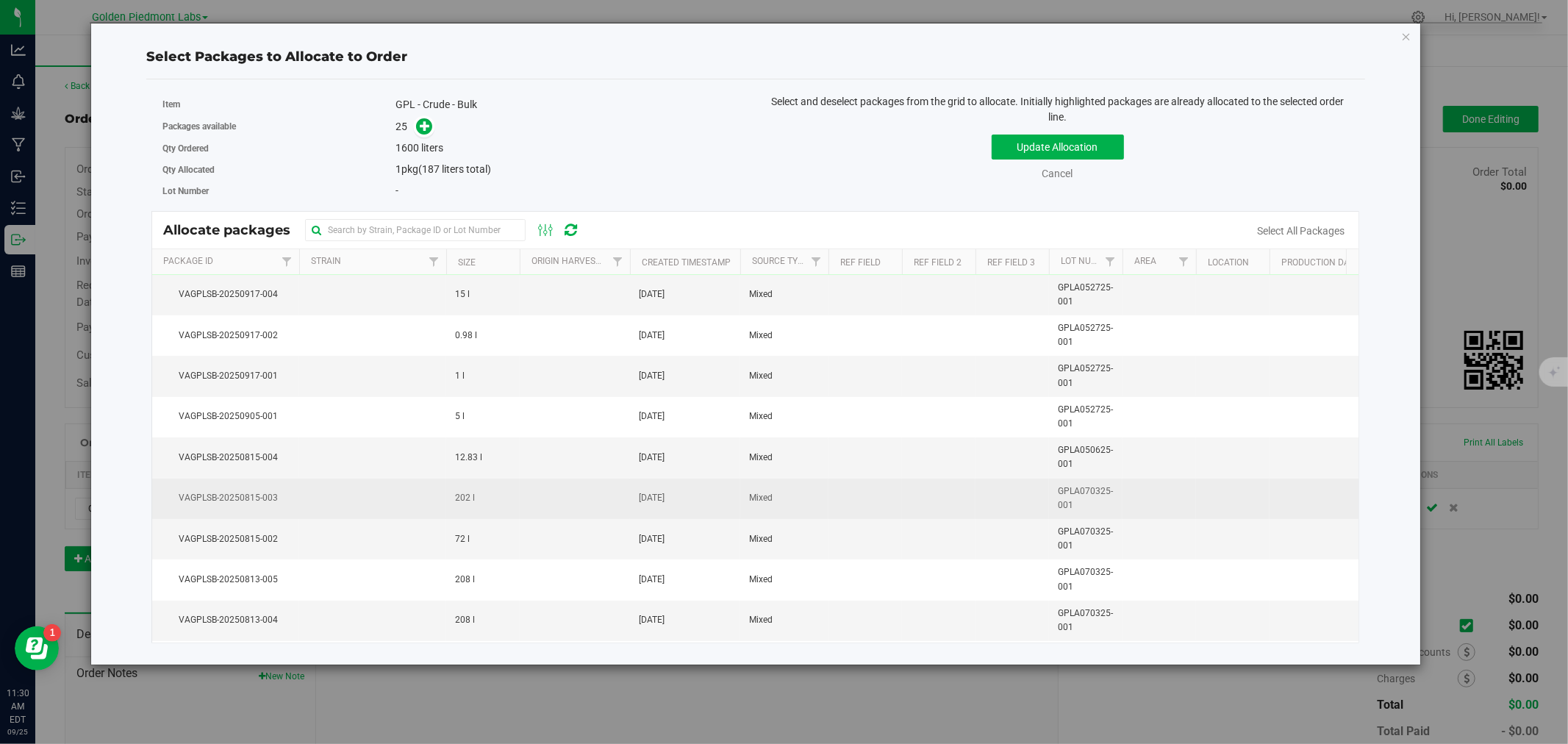
scroll to position [82, 0]
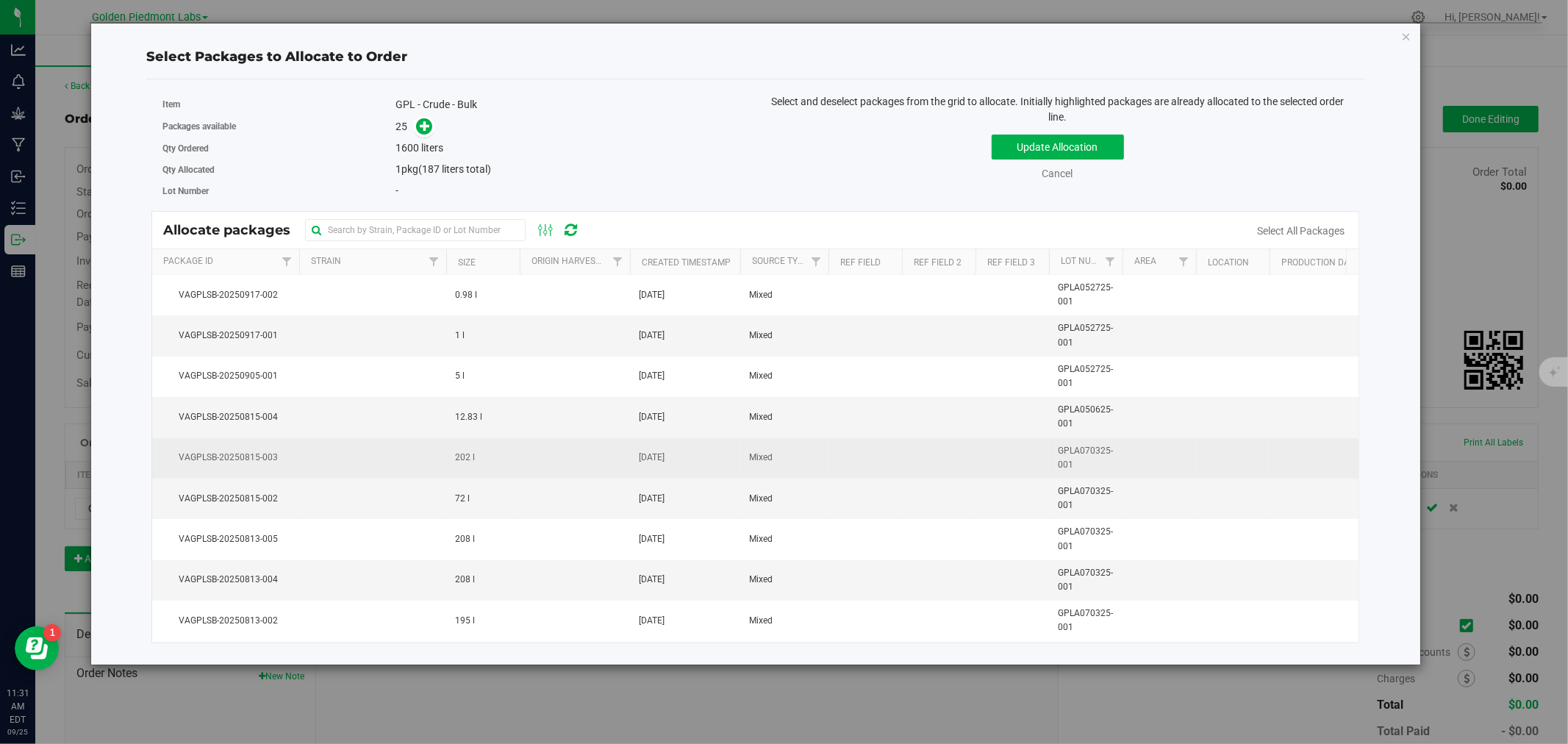
click at [431, 460] on td at bounding box center [373, 458] width 147 height 40
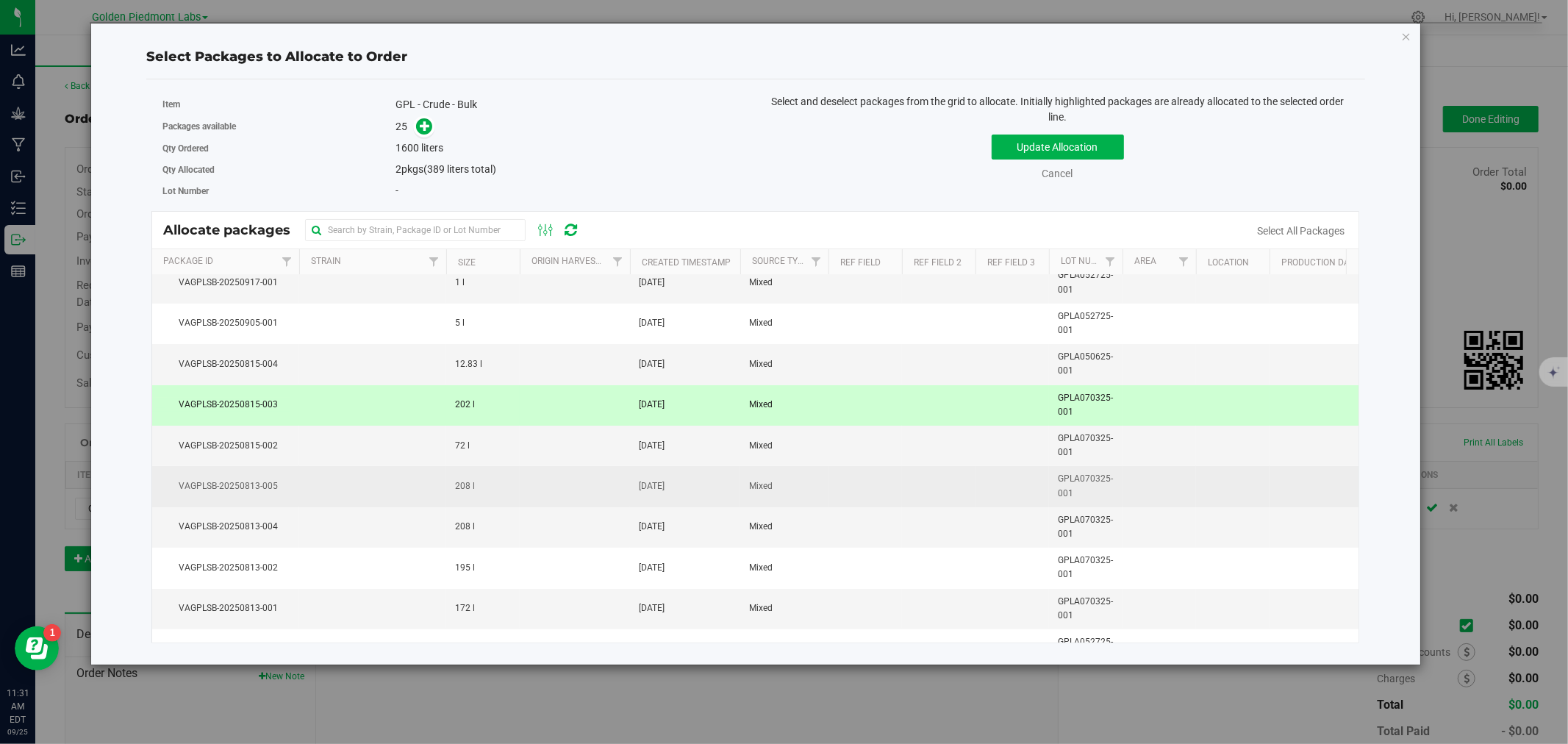
scroll to position [163, 0]
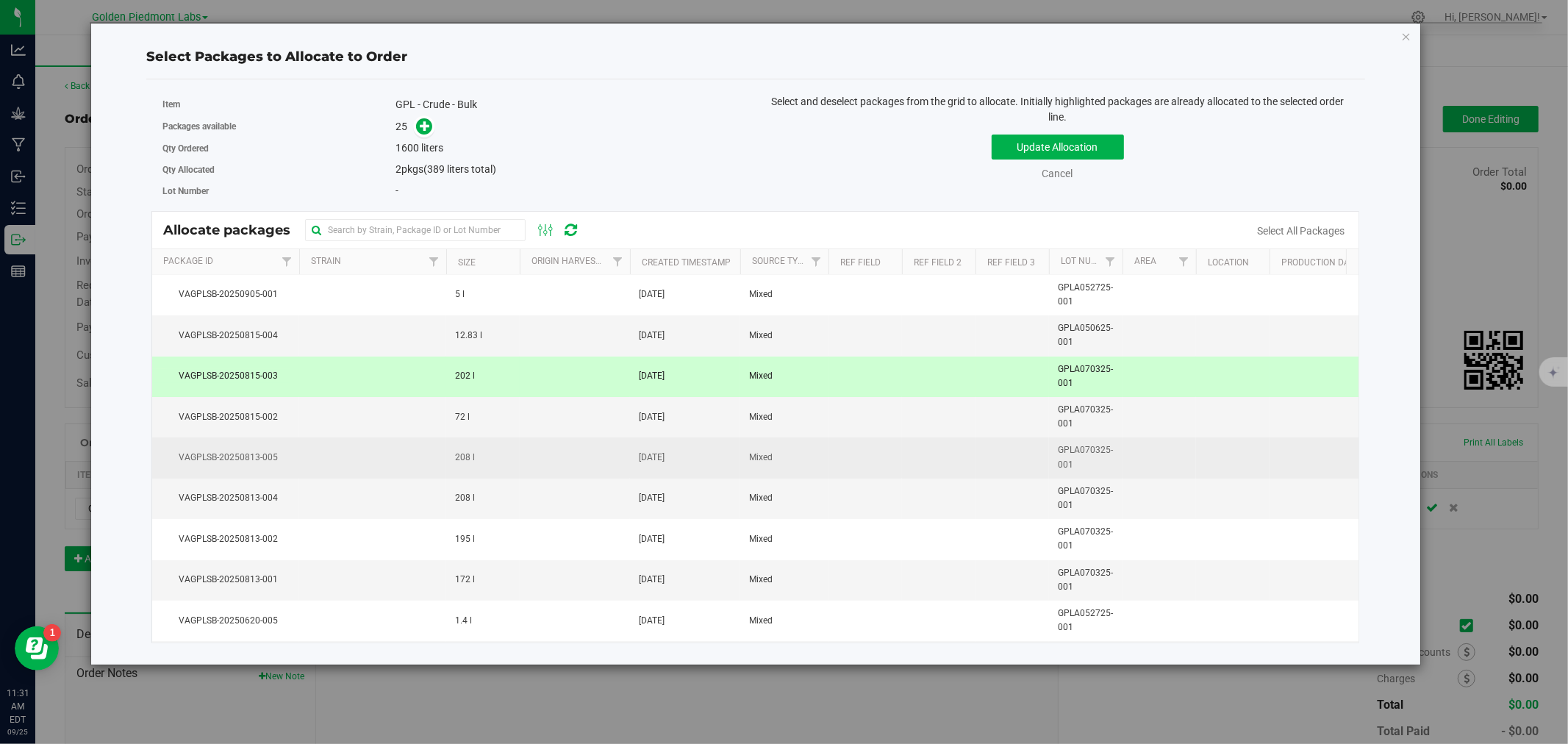
click at [430, 463] on td at bounding box center [373, 457] width 147 height 40
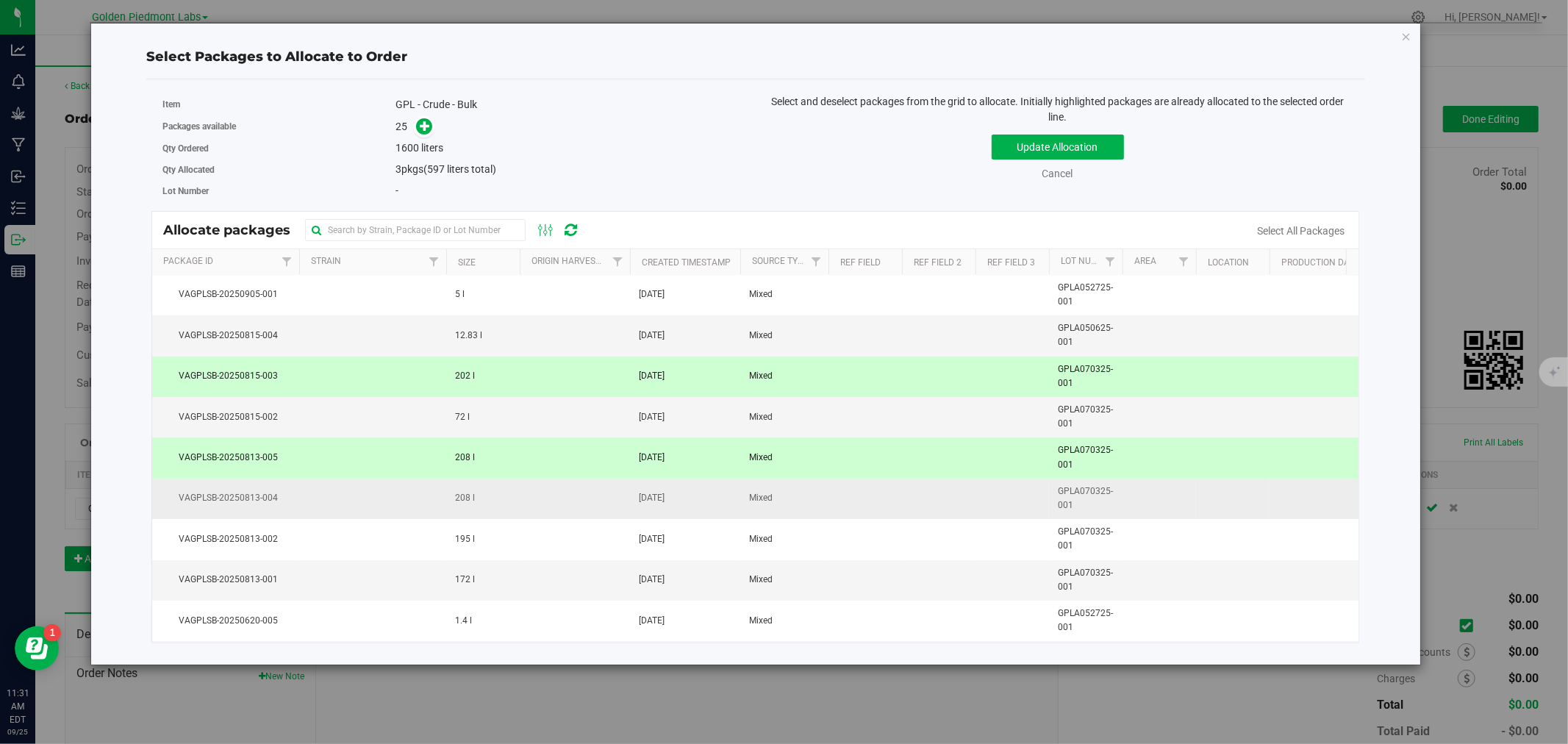
click at [426, 499] on td at bounding box center [373, 499] width 147 height 40
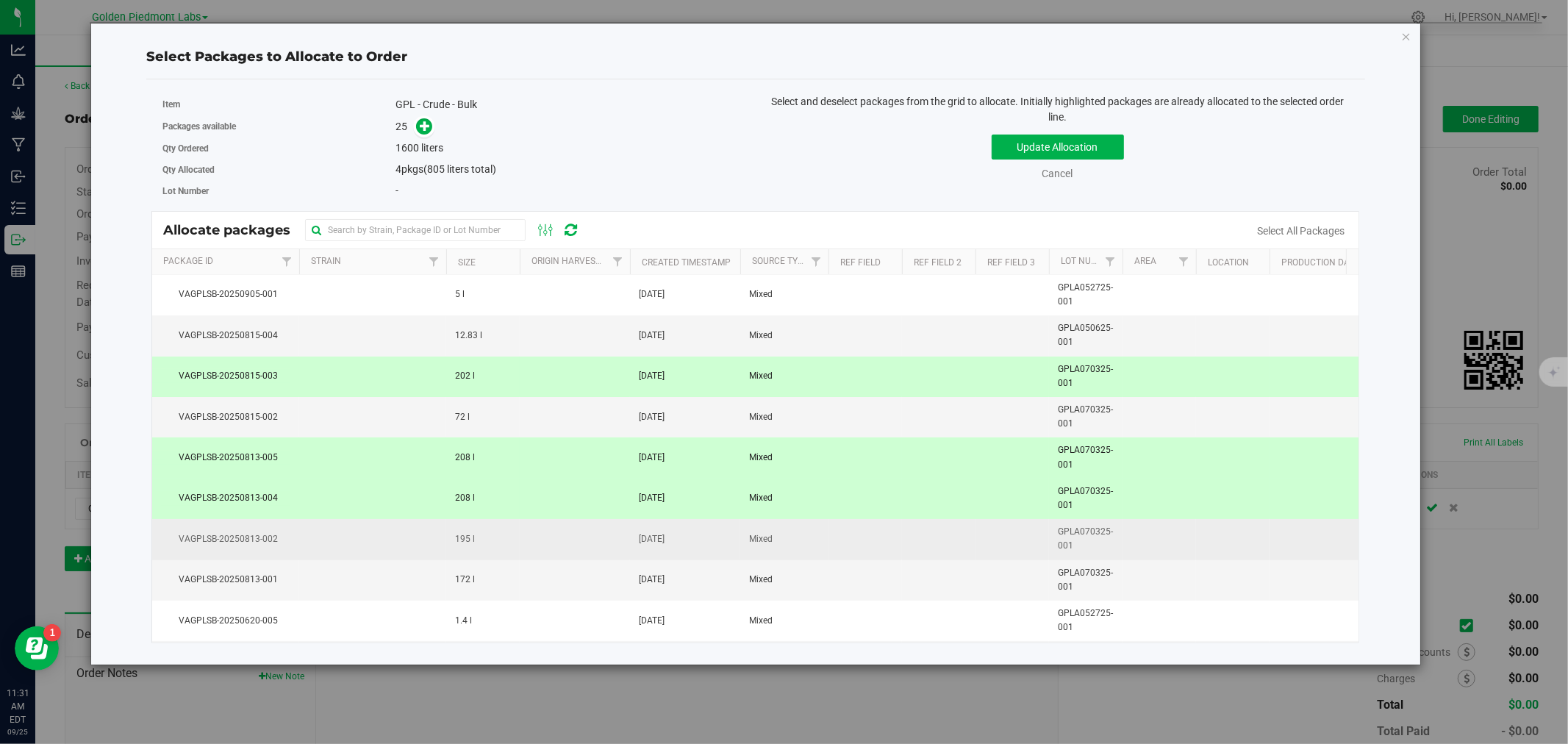
click at [434, 546] on td at bounding box center [373, 539] width 147 height 40
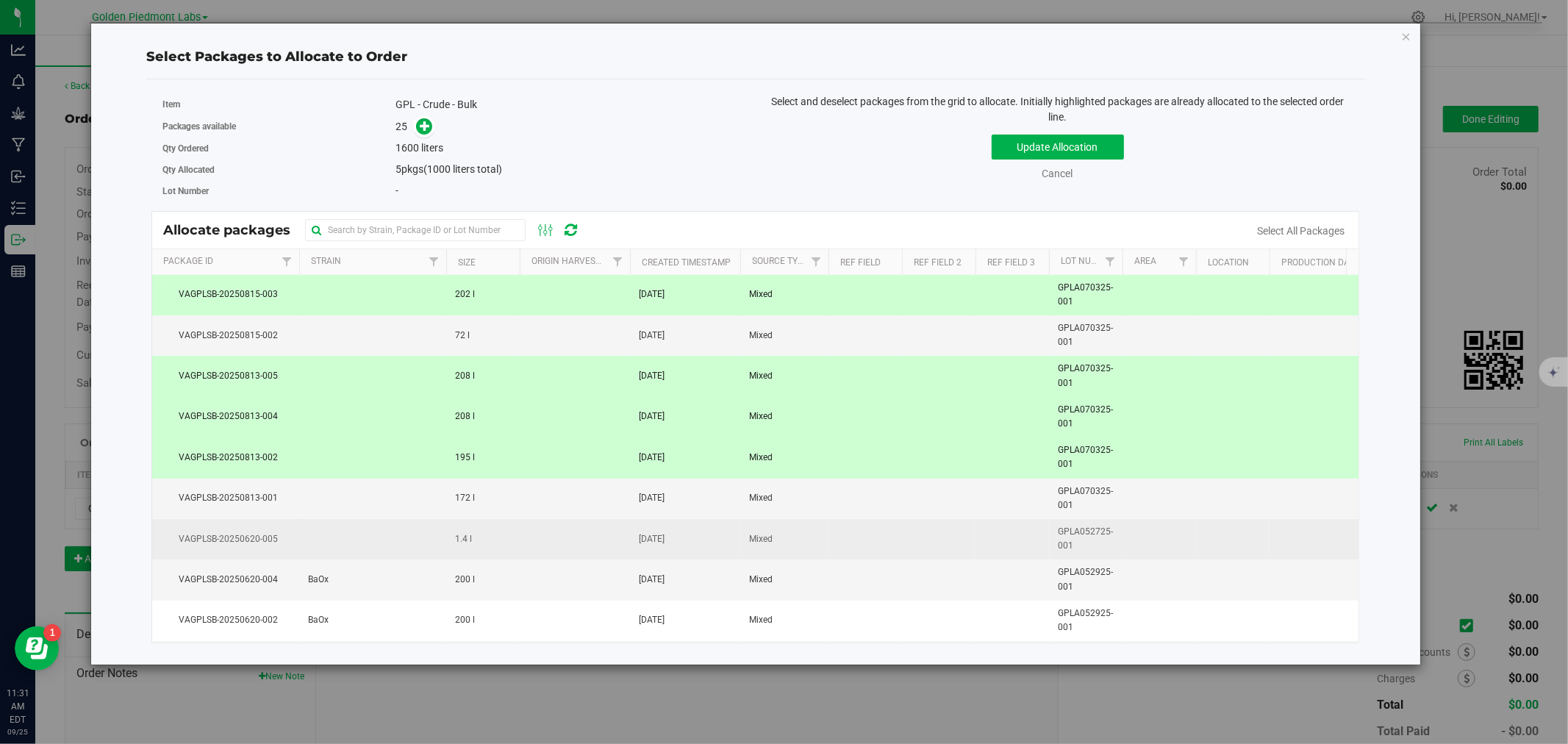
scroll to position [326, 0]
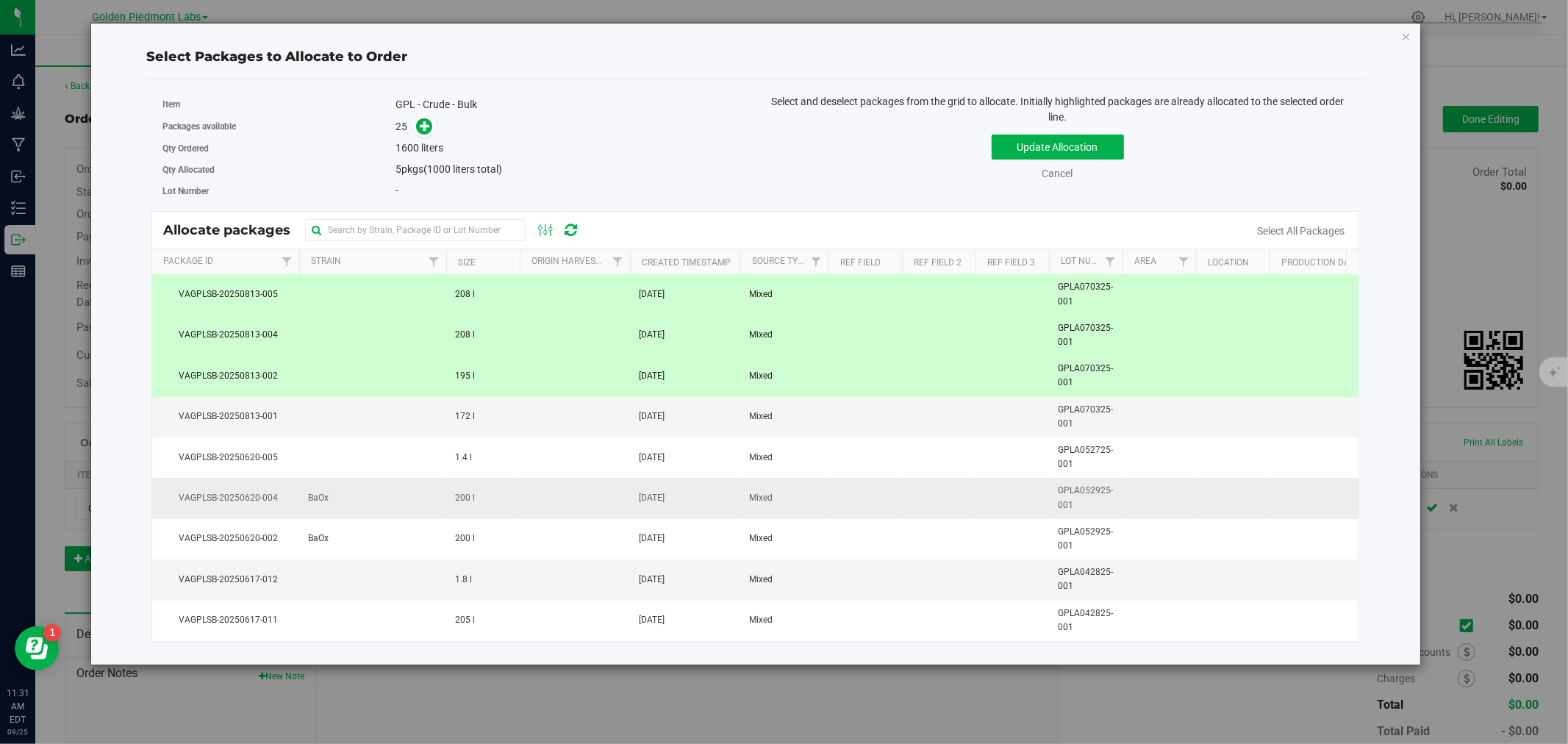
click at [430, 509] on td "BaOx" at bounding box center [373, 498] width 147 height 40
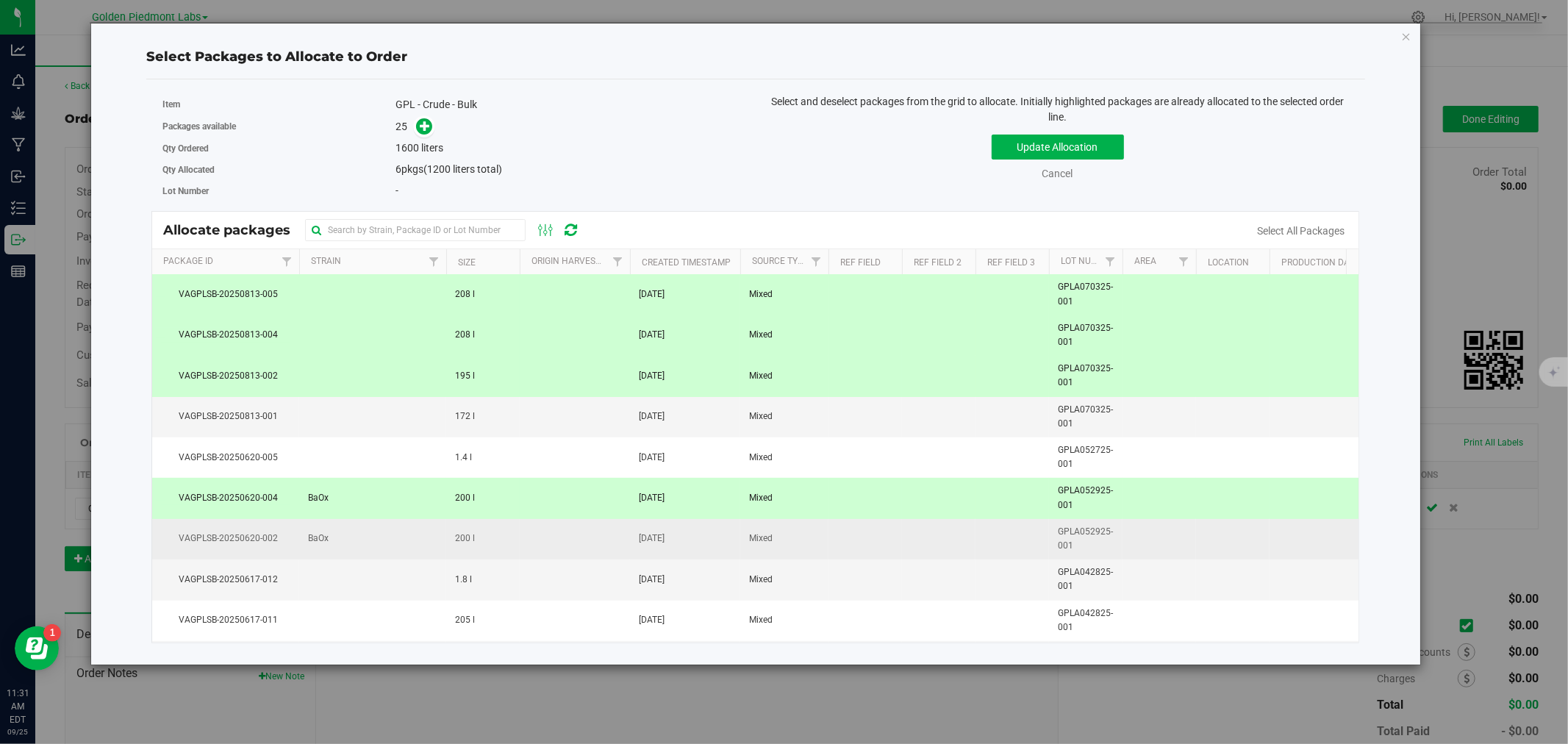
click at [436, 536] on td "BaOx" at bounding box center [373, 539] width 147 height 40
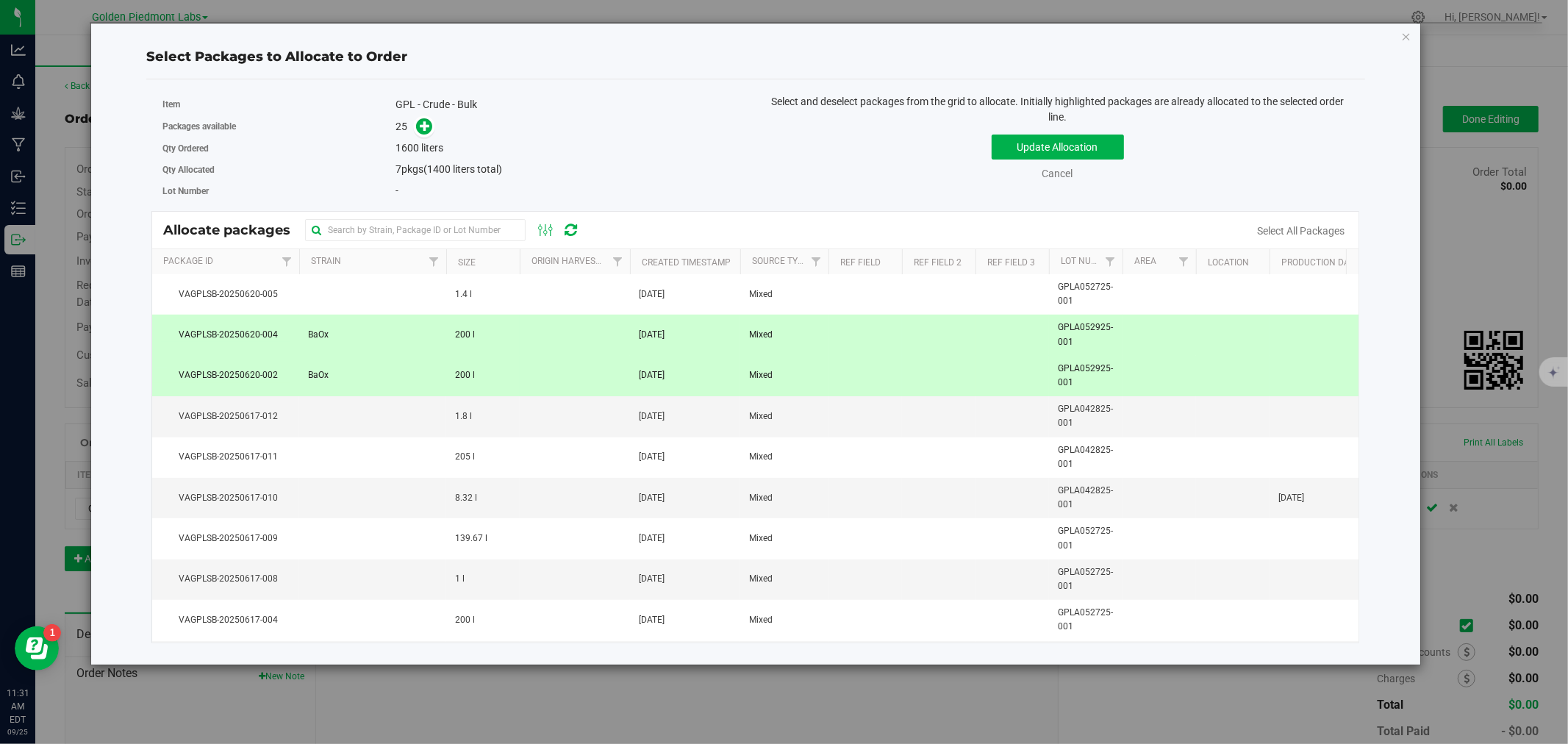
scroll to position [571, 0]
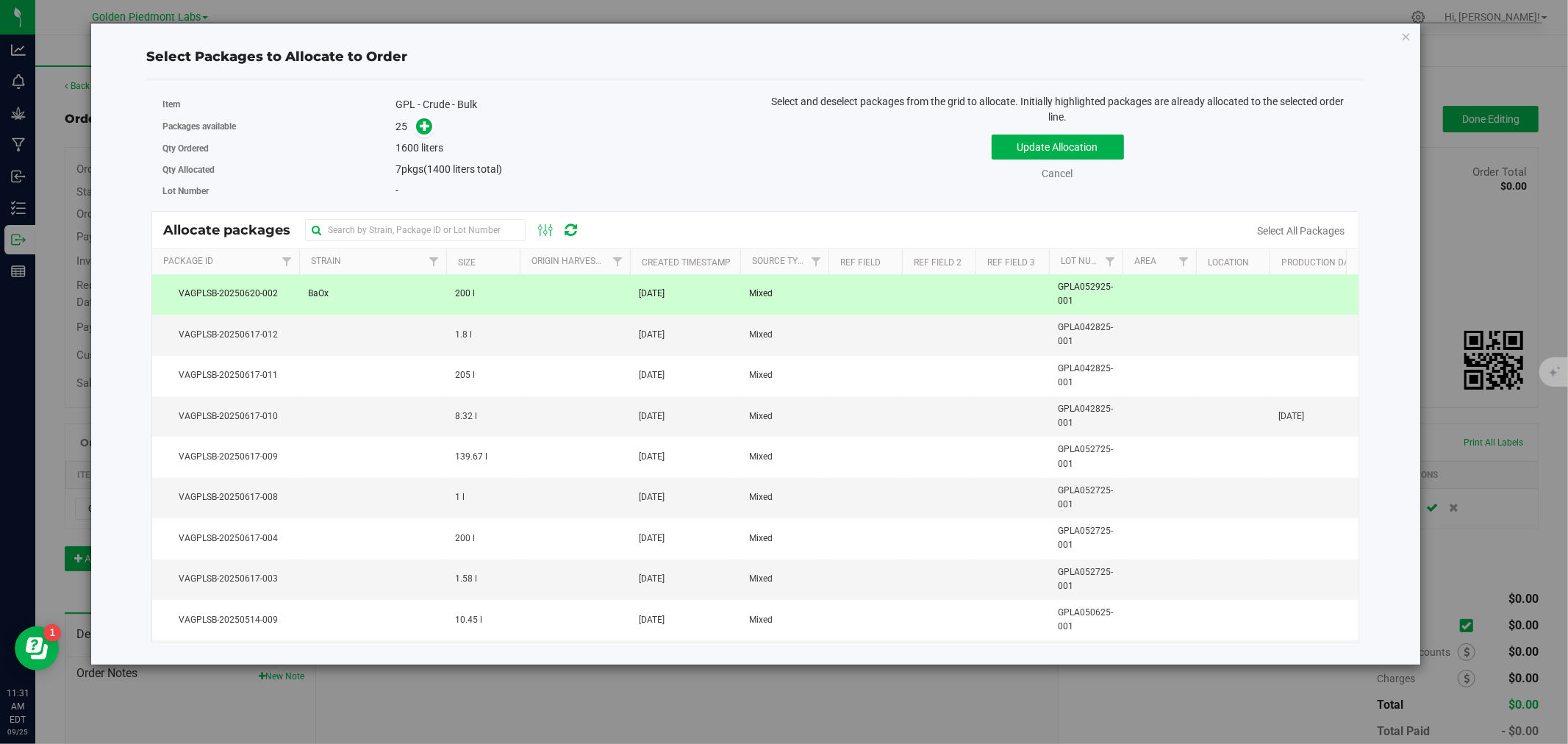
click at [436, 542] on td at bounding box center [373, 538] width 147 height 40
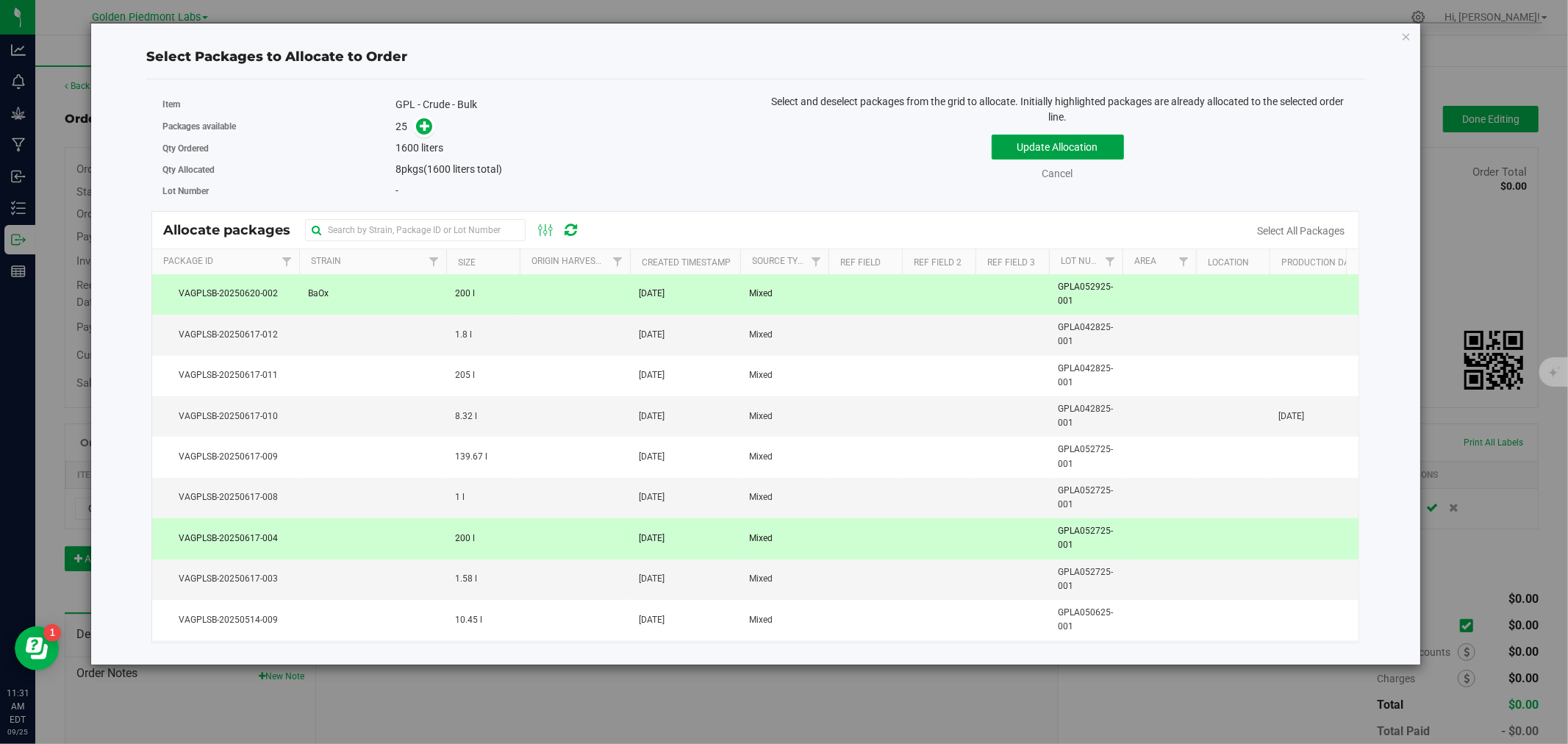
drag, startPoint x: 1049, startPoint y: 146, endPoint x: 1016, endPoint y: 151, distance: 33.4
click at [1049, 146] on button "Update Allocation" at bounding box center [1057, 147] width 132 height 25
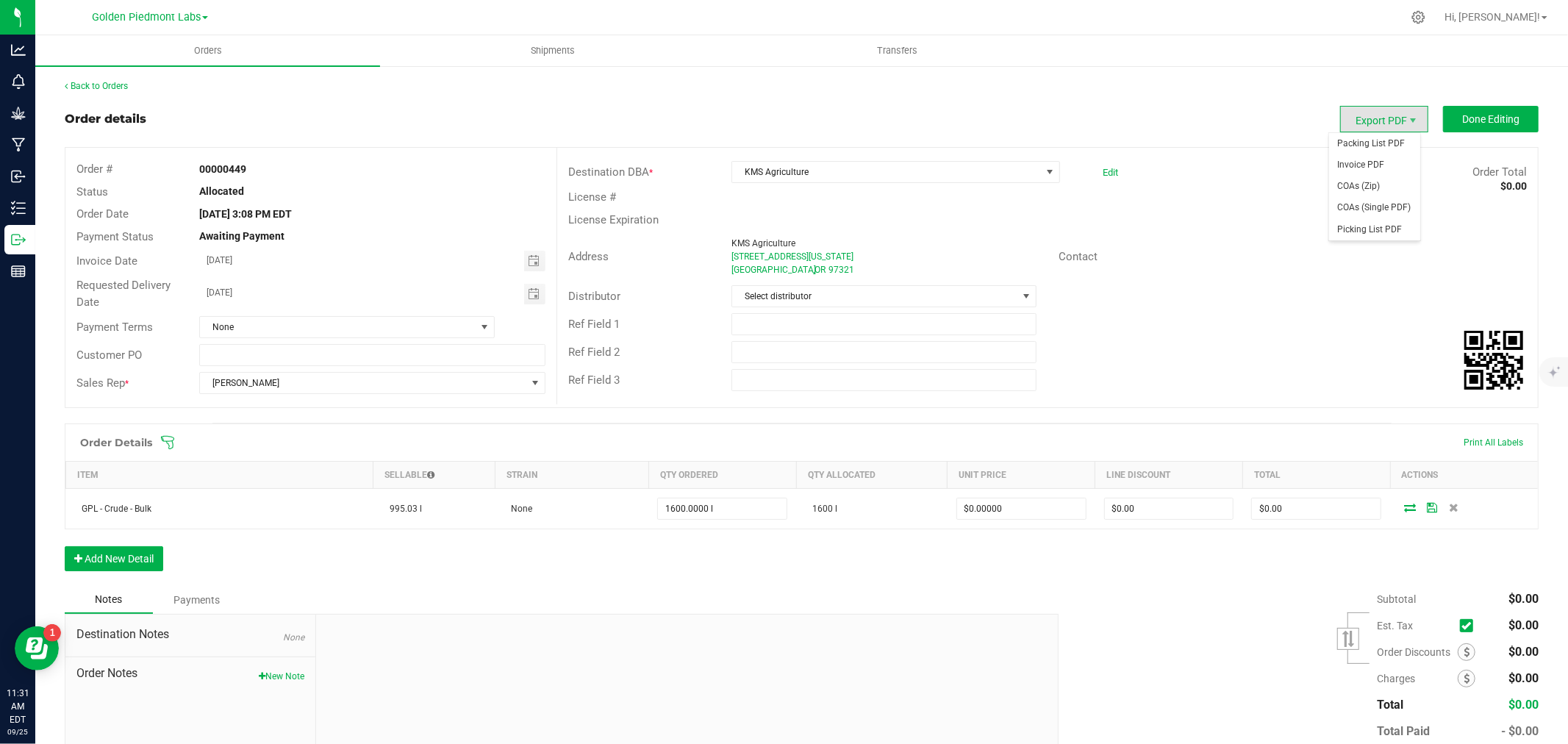
click at [1385, 115] on span "Export PDF" at bounding box center [1383, 118] width 89 height 26
click at [1371, 146] on span "Packing List PDF" at bounding box center [1374, 143] width 91 height 21
click at [757, 176] on span "KMS Agriculture" at bounding box center [886, 172] width 309 height 20
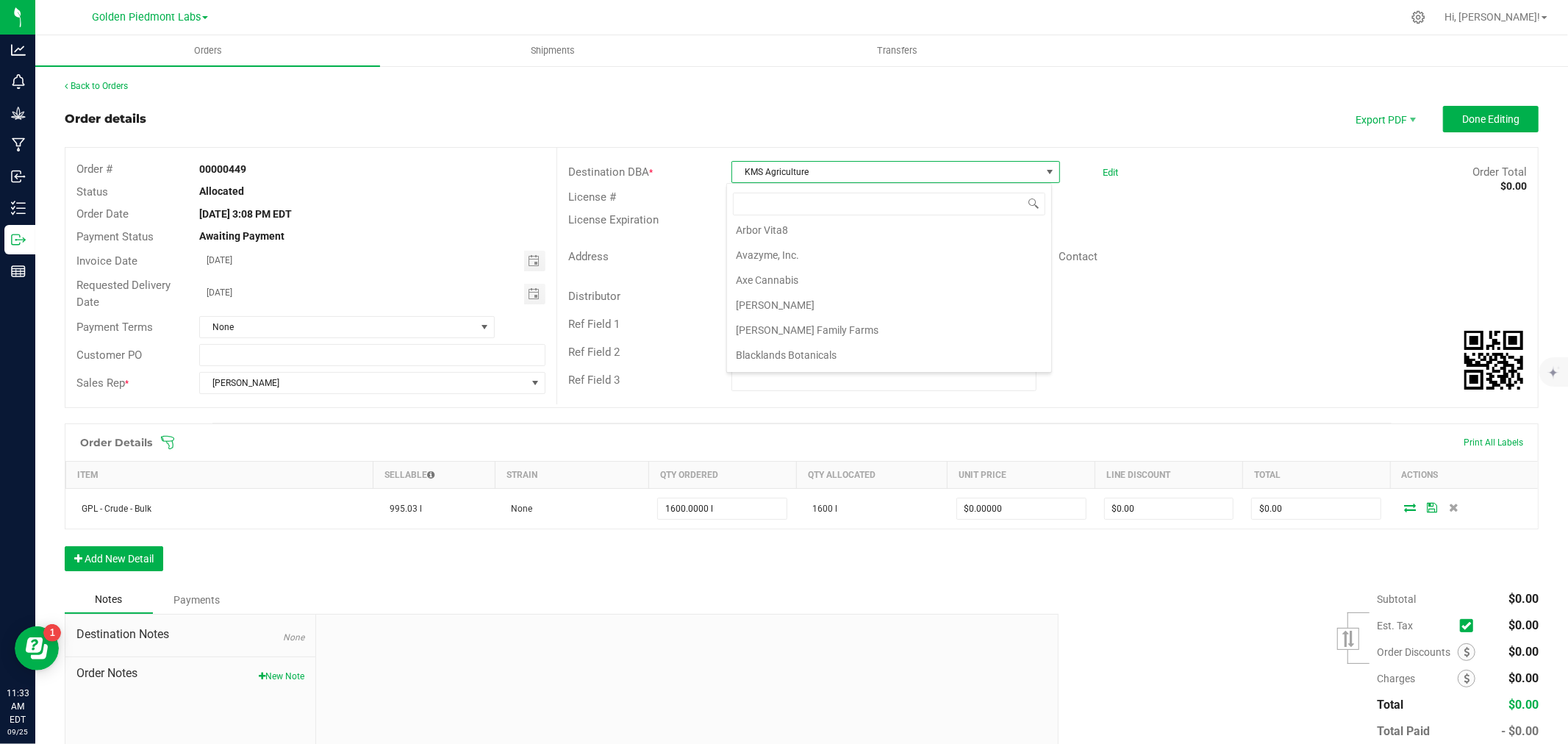
scroll to position [0, 0]
click at [746, 231] on li "+ Add New" at bounding box center [889, 235] width 324 height 25
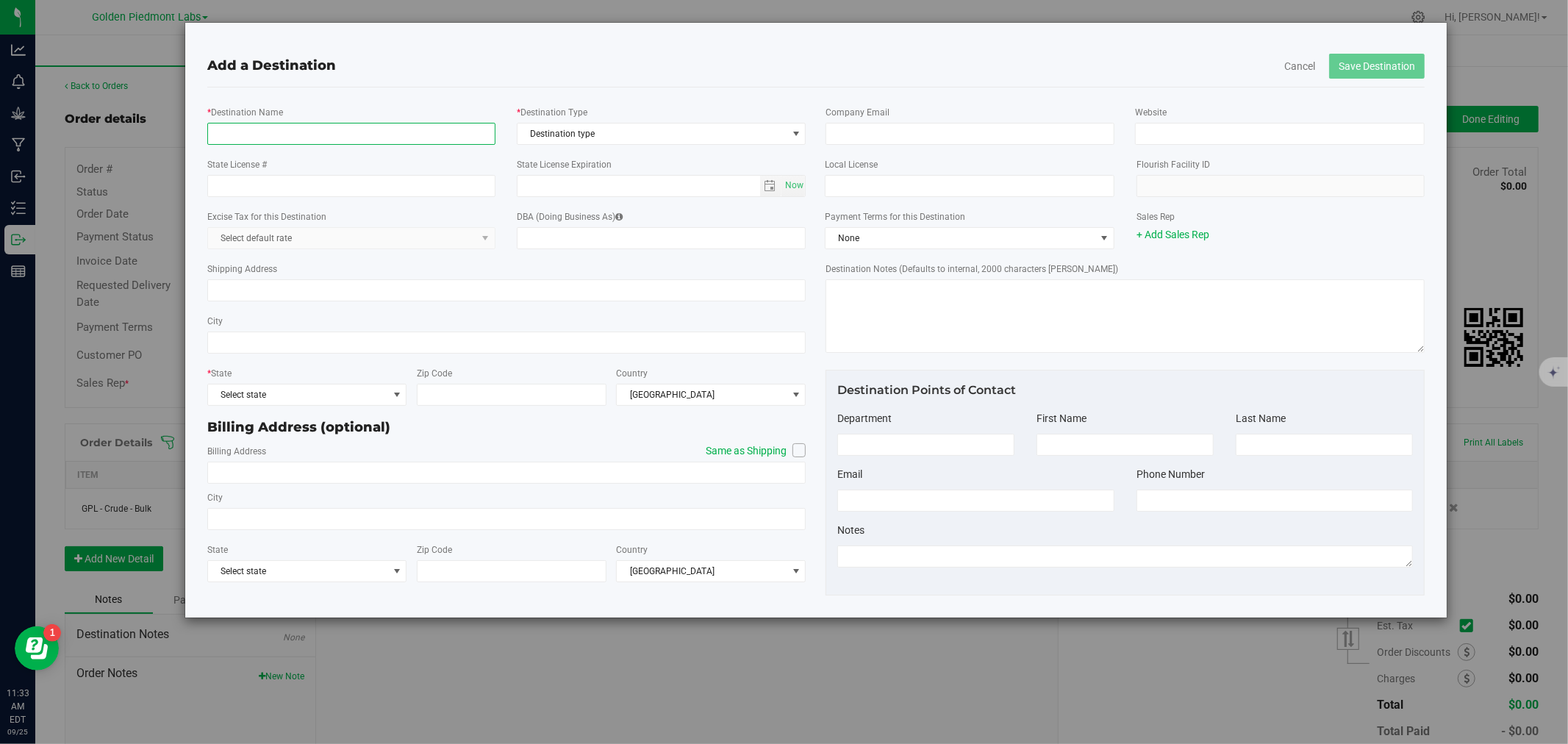
click at [357, 134] on input "* Destination Name" at bounding box center [352, 134] width 288 height 22
type input "EXCOR PARTNERS"
click at [302, 291] on input "Shipping Address" at bounding box center [507, 290] width 599 height 22
type input "[STREET_ADDRESS]"
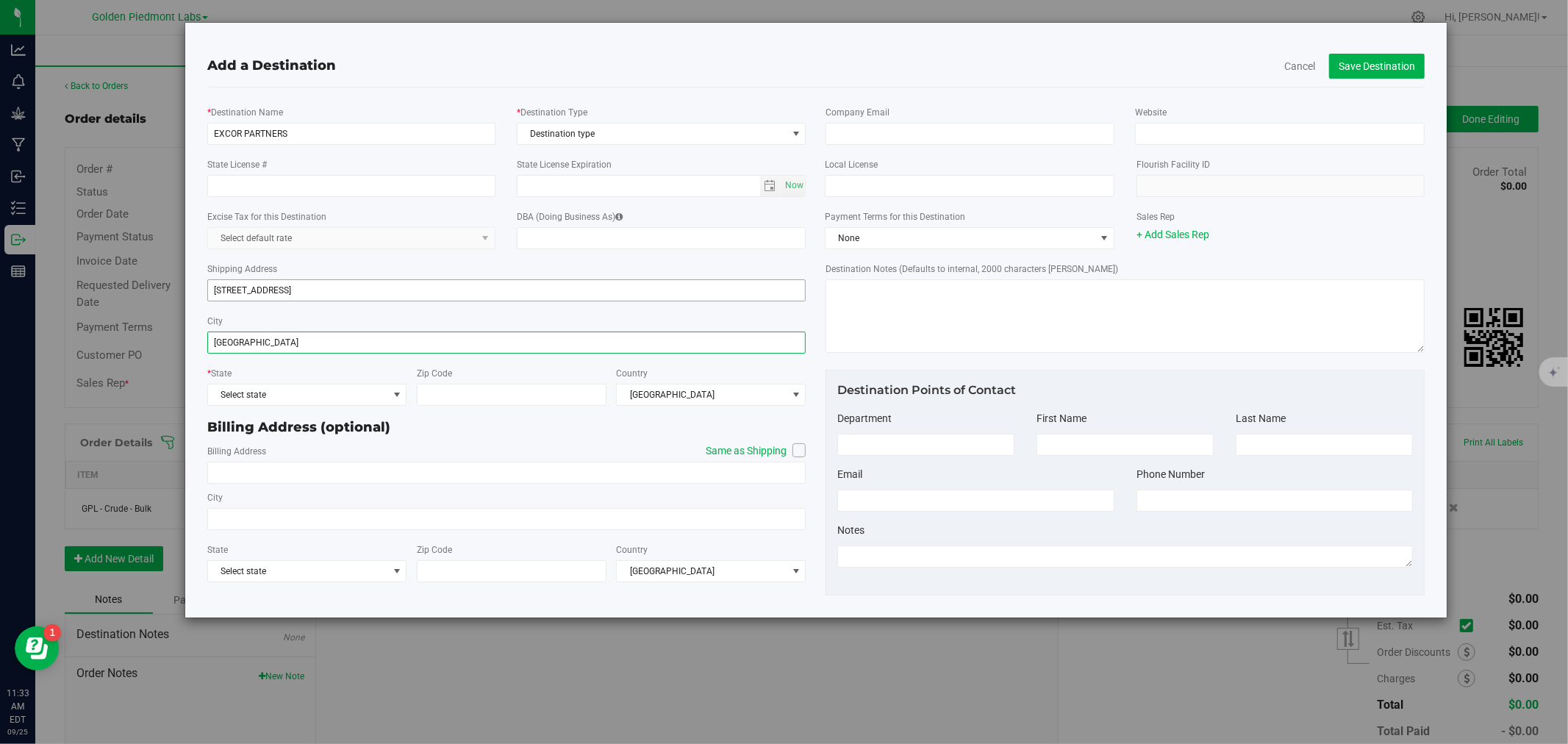
type input "[GEOGRAPHIC_DATA]"
type input "97321"
click at [1182, 236] on link "+ Add Sales Rep" at bounding box center [1172, 235] width 73 height 12
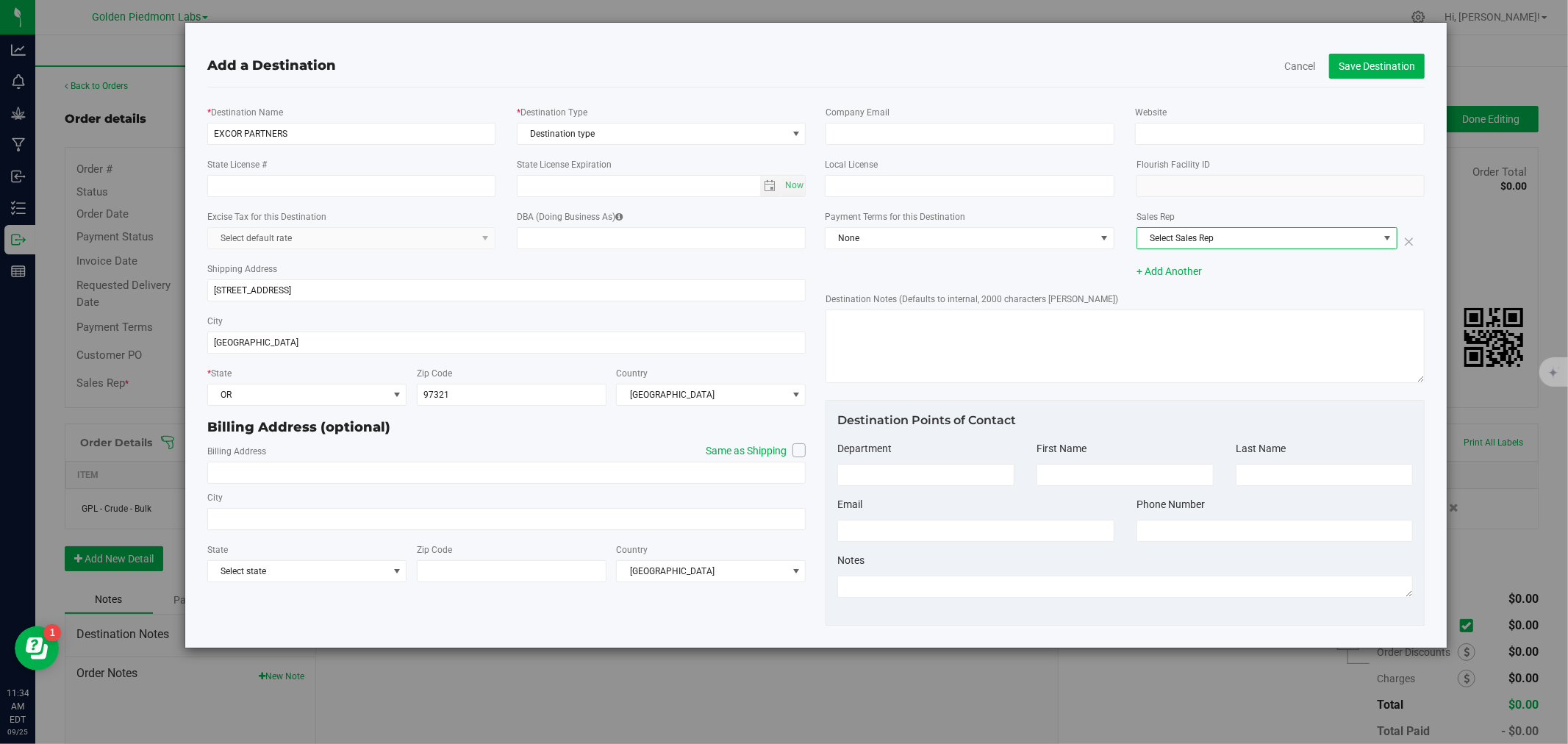
click at [1167, 232] on span "Select Sales Rep" at bounding box center [1258, 238] width 241 height 20
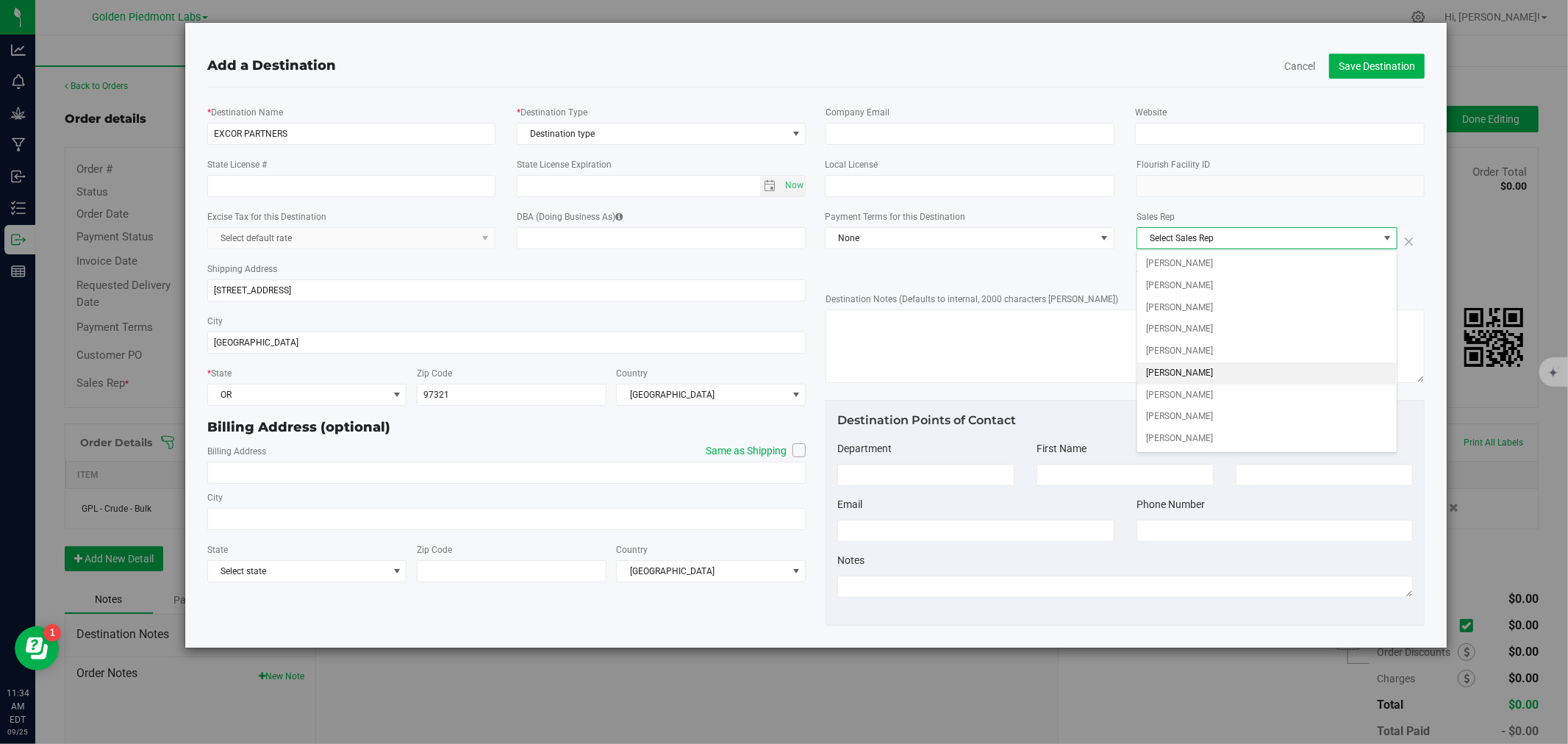
click at [1194, 371] on span "[PERSON_NAME]" at bounding box center [1178, 373] width 67 height 19
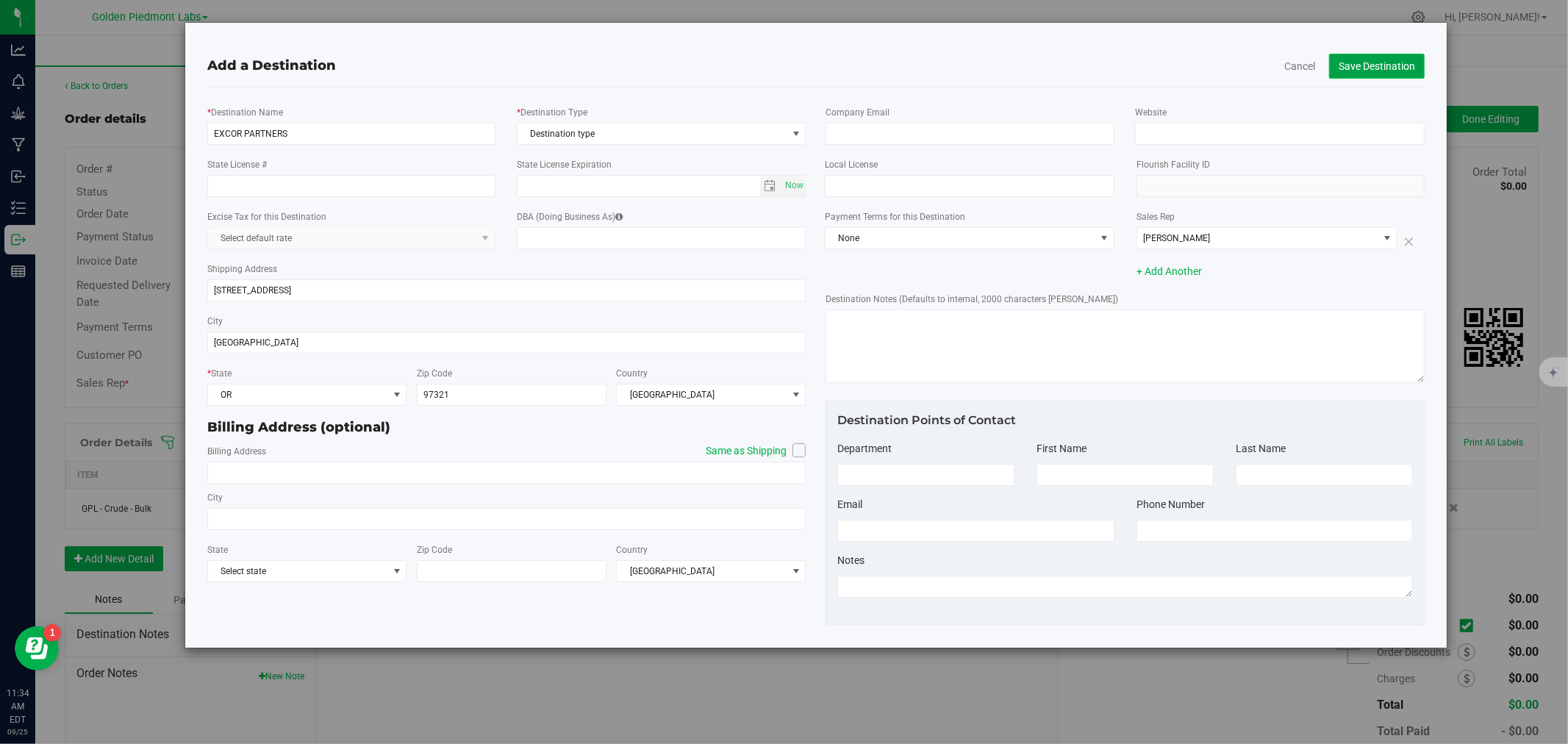
click at [1398, 63] on button "Save Destination" at bounding box center [1376, 67] width 95 height 25
click at [547, 134] on span "Destination type" at bounding box center [652, 133] width 270 height 20
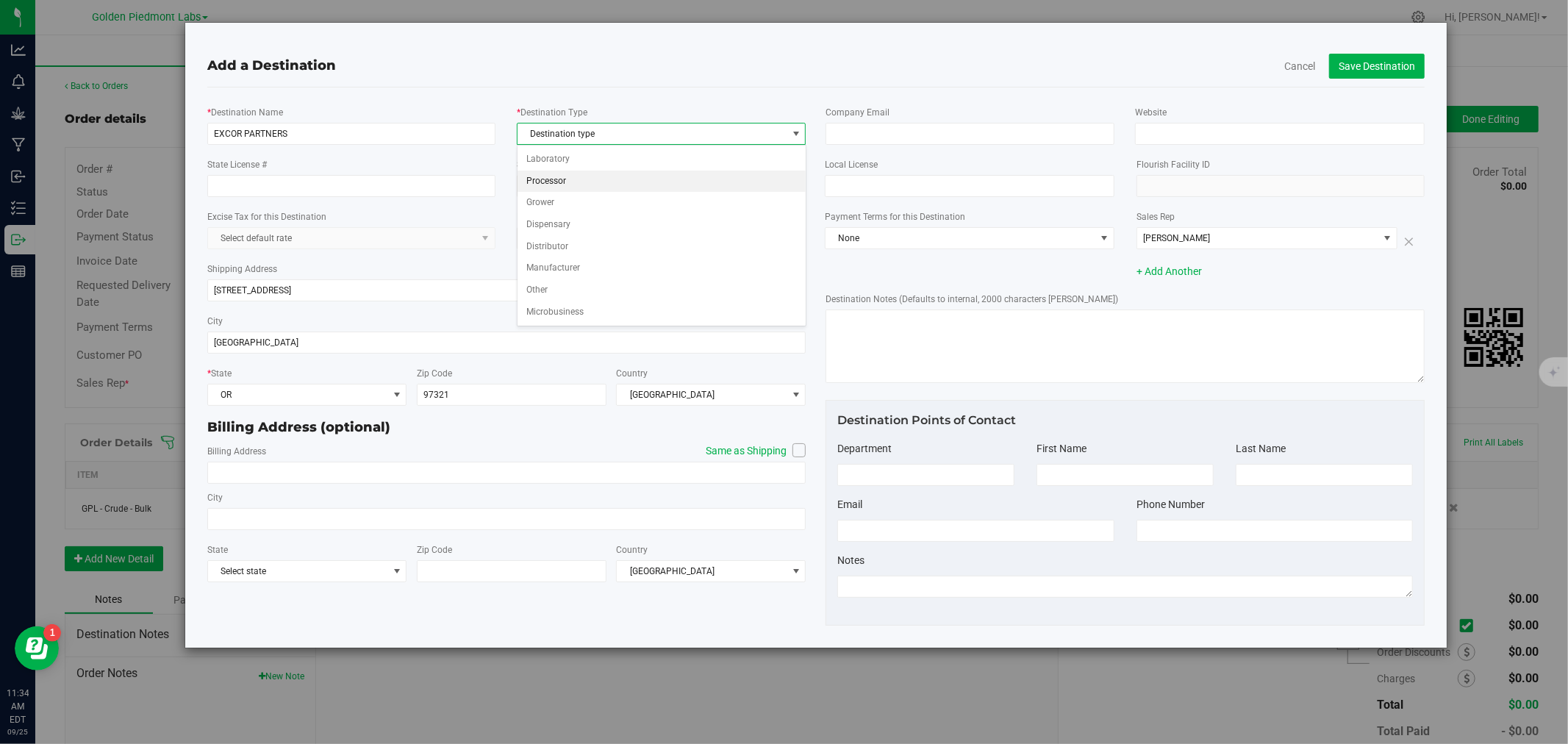
click at [554, 181] on li "Processor" at bounding box center [661, 181] width 288 height 22
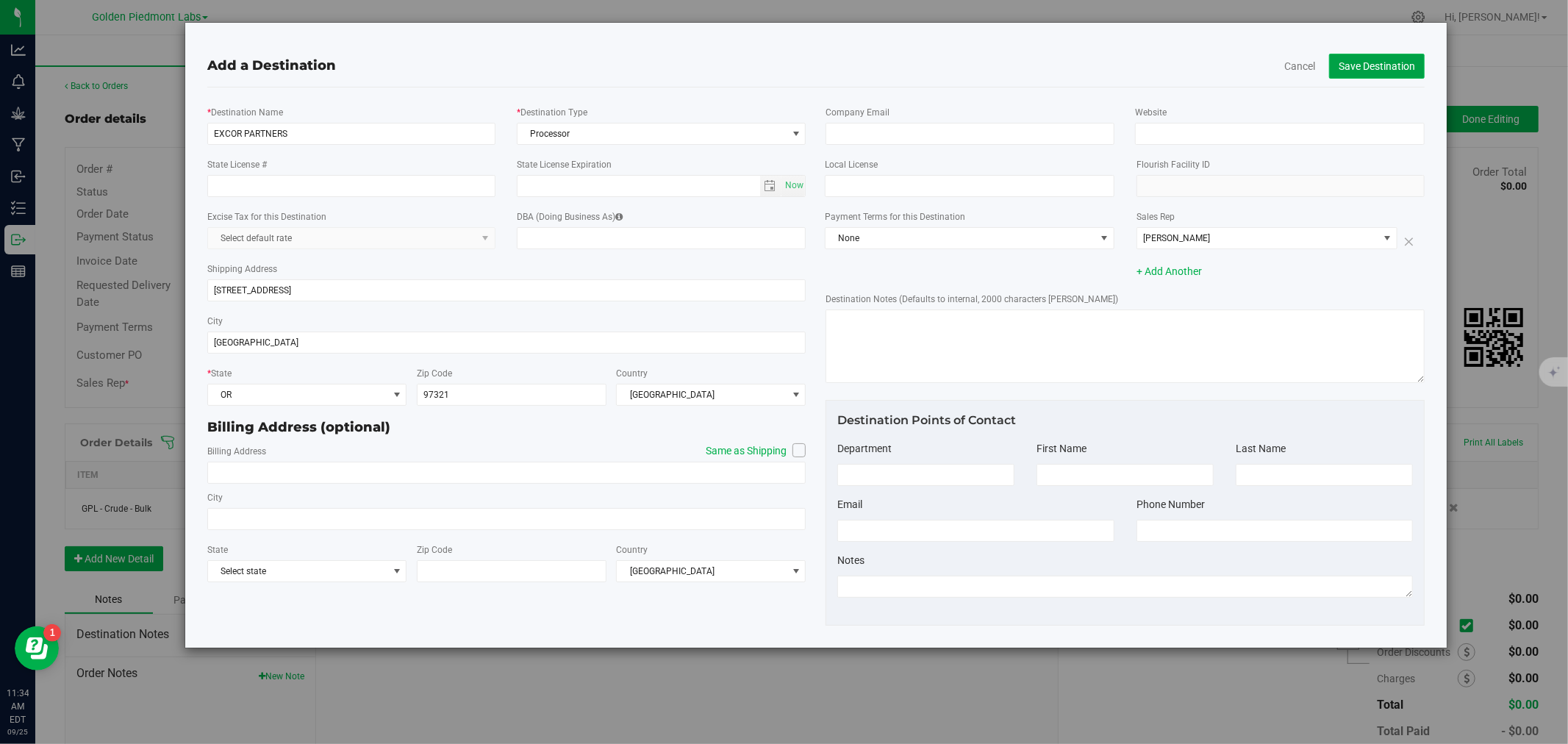
click at [1361, 57] on button "Save Destination" at bounding box center [1376, 67] width 95 height 25
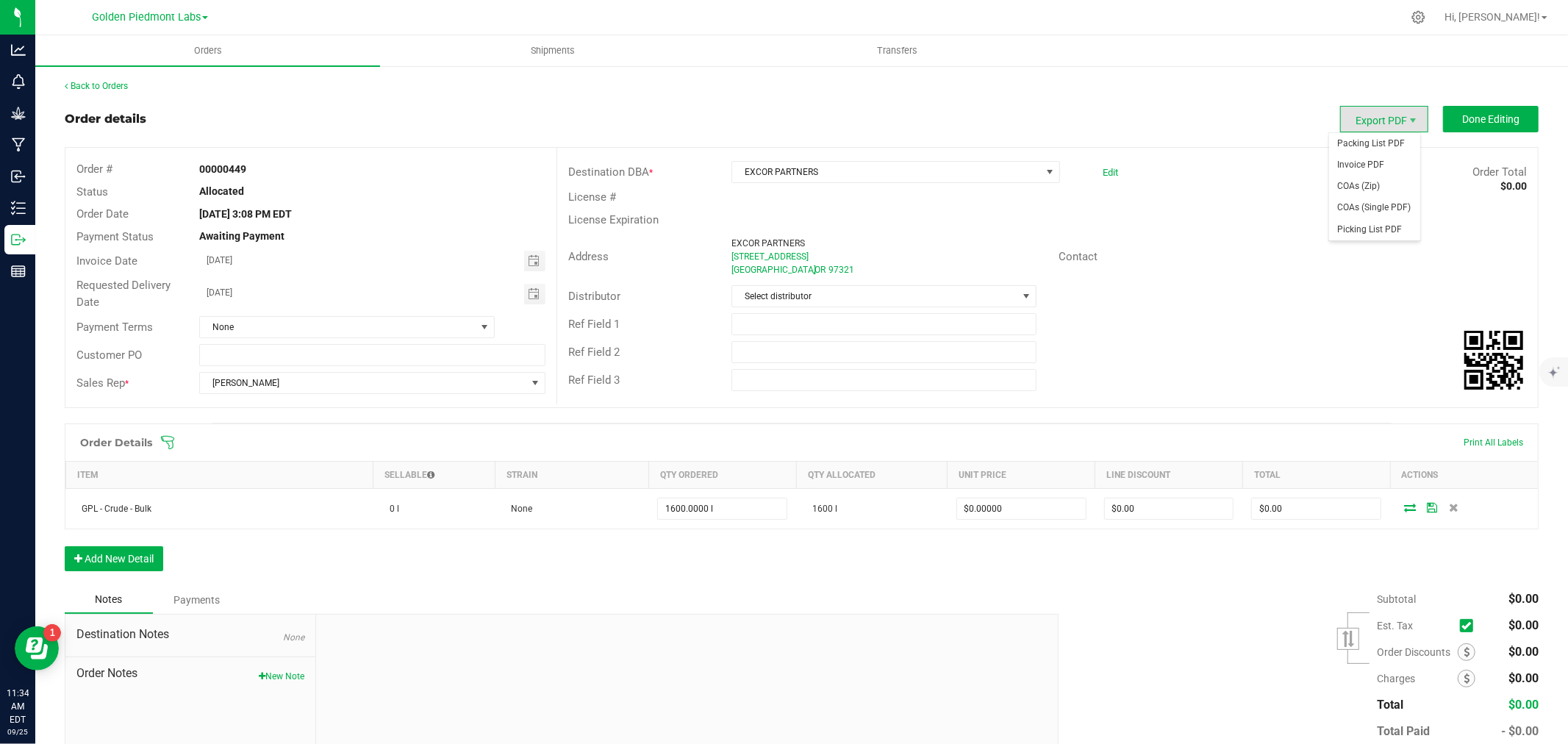
click at [1398, 111] on span "Export PDF" at bounding box center [1383, 118] width 89 height 26
click at [1387, 141] on span "Packing List PDF" at bounding box center [1374, 143] width 91 height 21
